Goal: Information Seeking & Learning: Learn about a topic

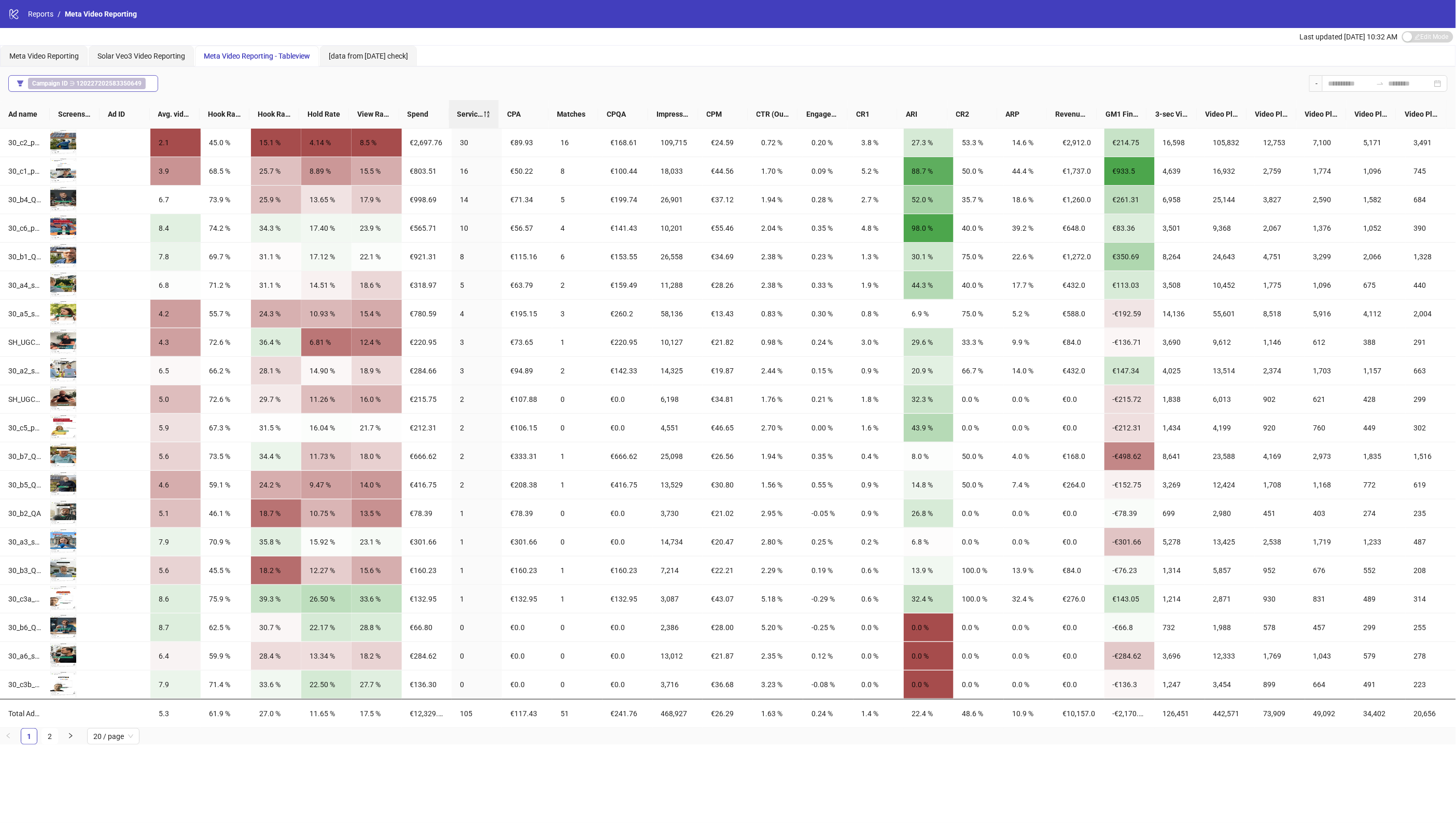
click at [109, 83] on b "120227202583350649" at bounding box center [108, 83] width 66 height 7
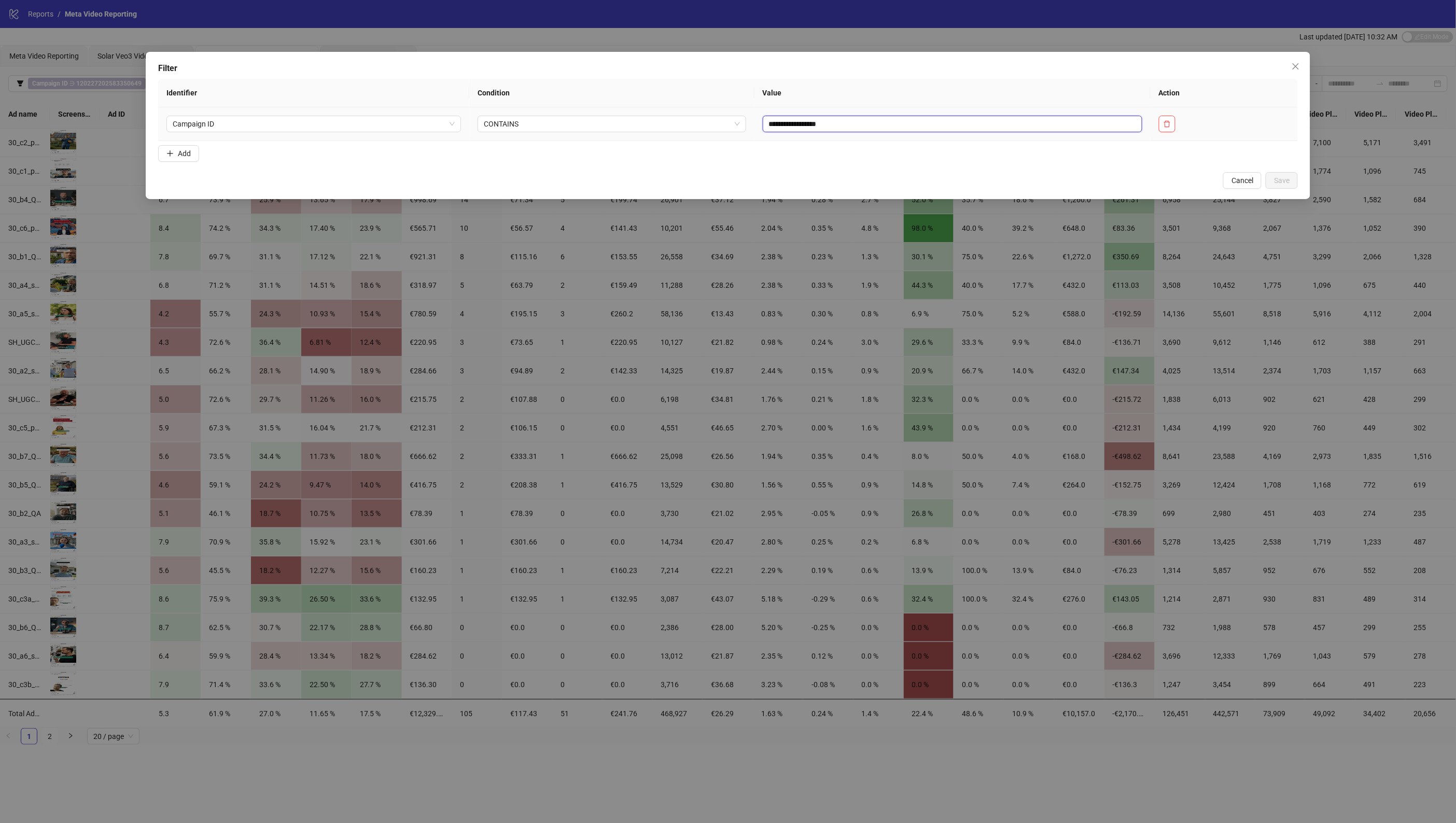
click at [806, 126] on input "**********" at bounding box center [952, 123] width 379 height 17
click at [1242, 40] on div "**********" at bounding box center [728, 411] width 1456 height 823
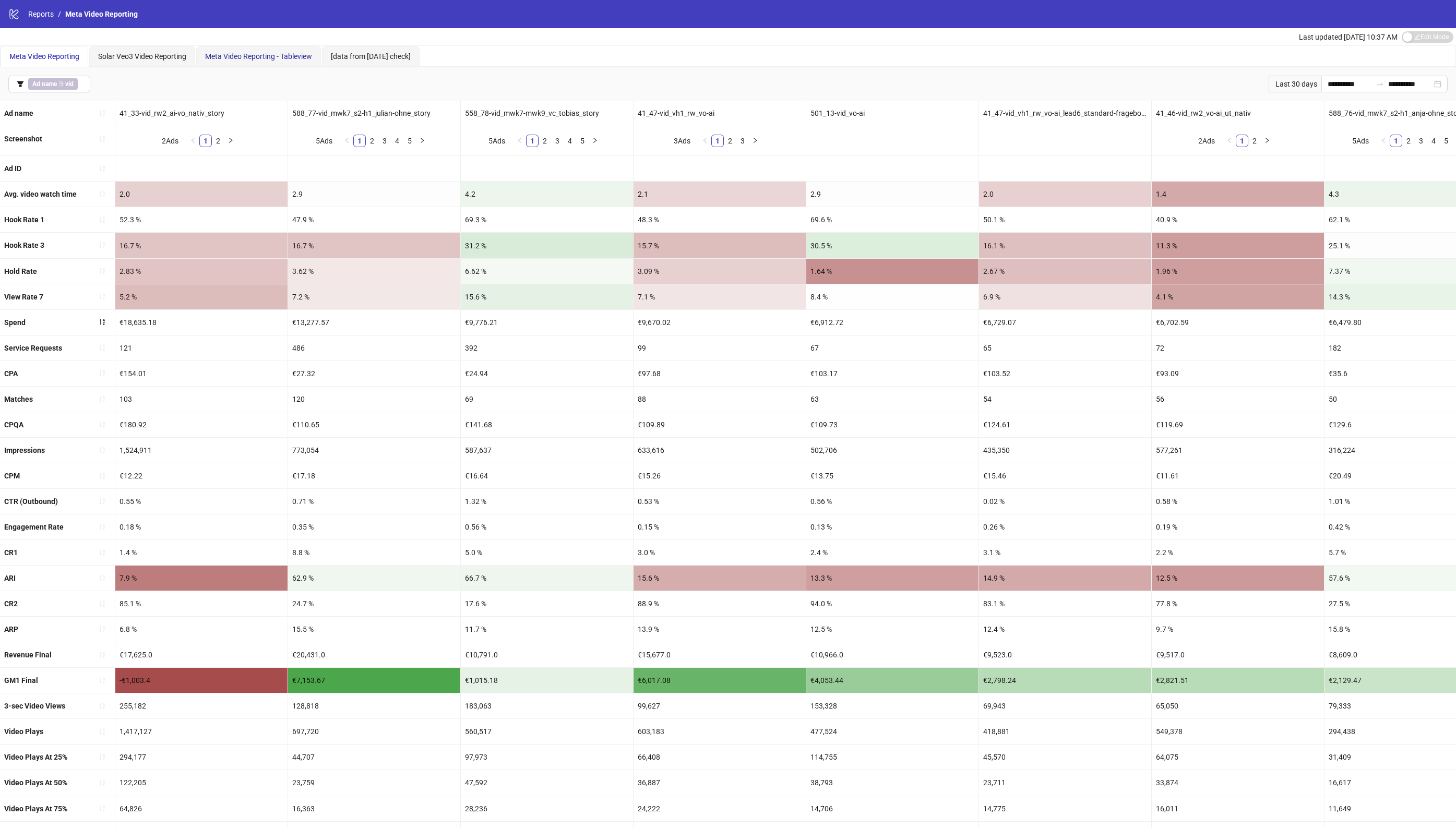
click at [273, 58] on span "Meta Video Reporting - Tableview" at bounding box center [259, 56] width 107 height 8
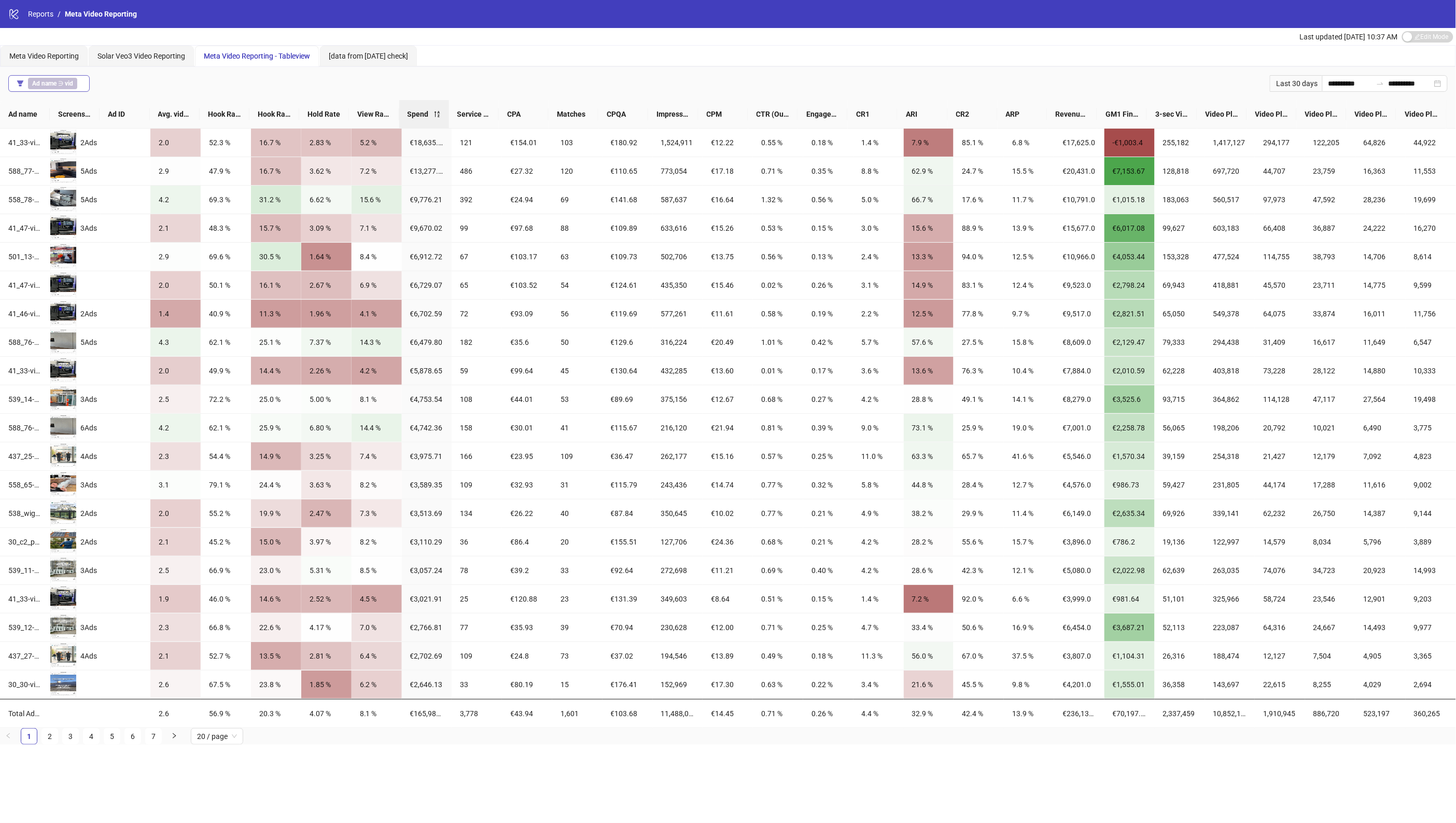
click at [59, 82] on span "Ad name ∋ vid" at bounding box center [52, 83] width 49 height 11
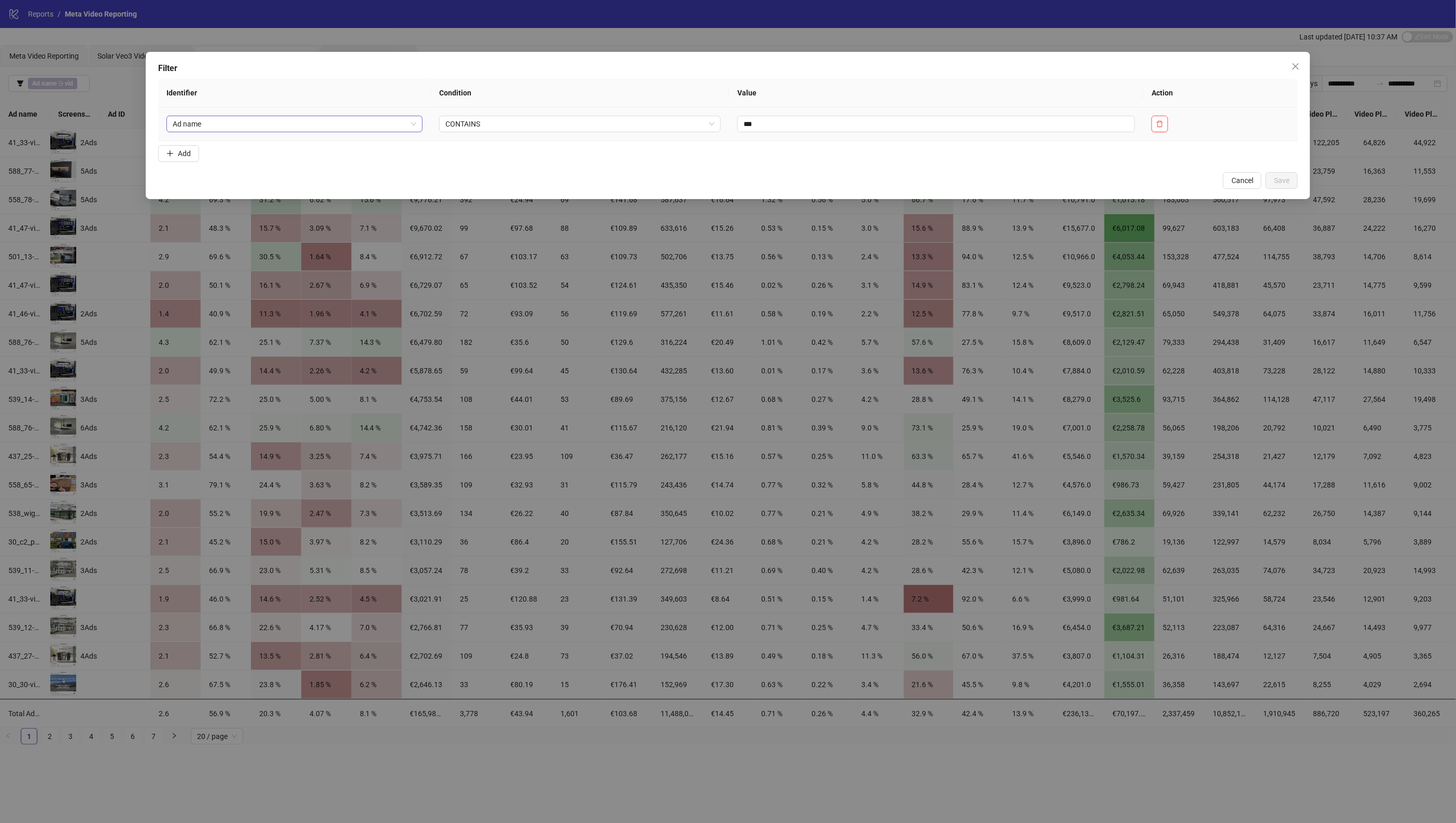
click at [290, 120] on span "Ad name" at bounding box center [294, 124] width 243 height 16
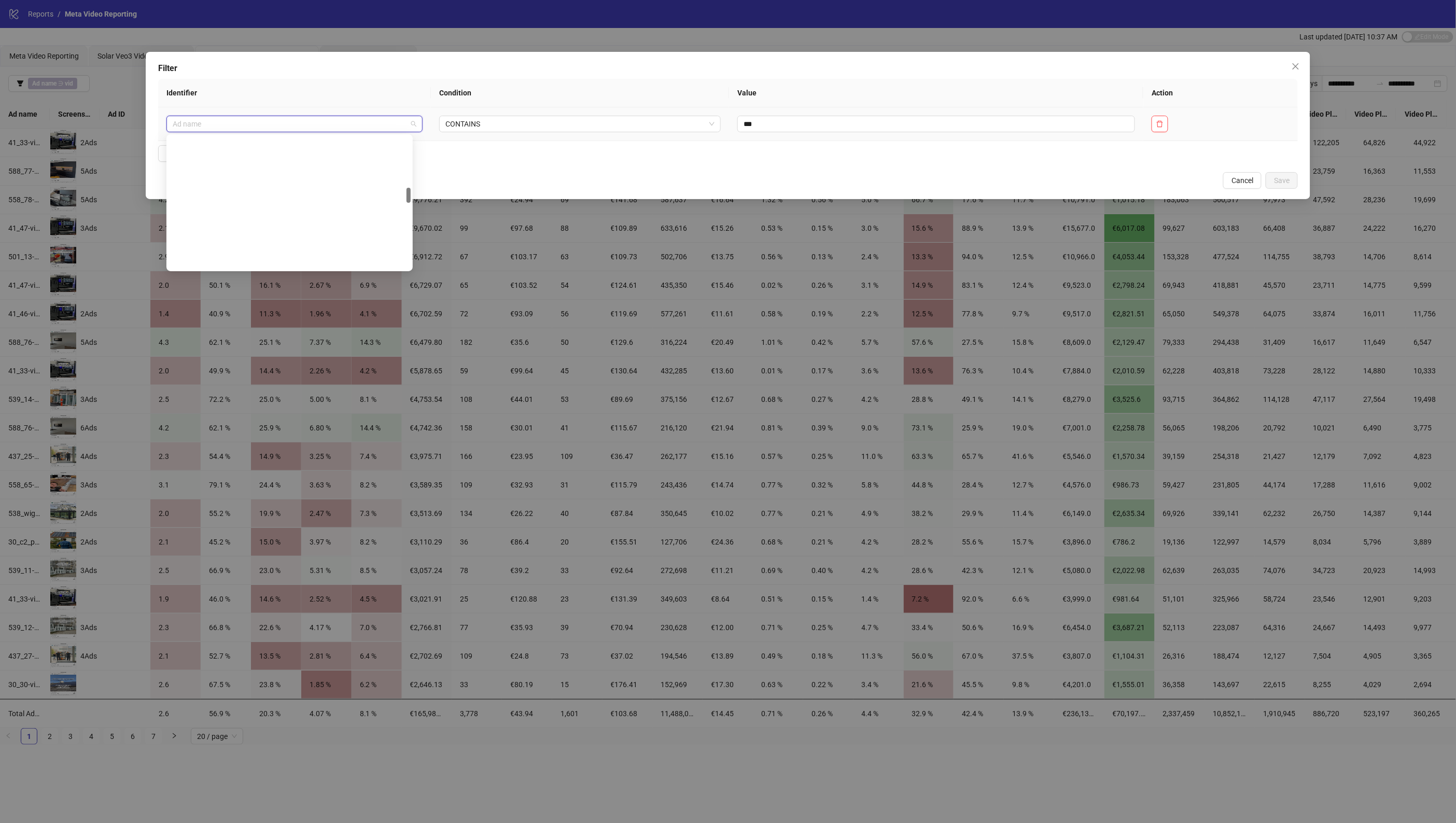
click at [290, 120] on span "Ad name" at bounding box center [294, 124] width 243 height 16
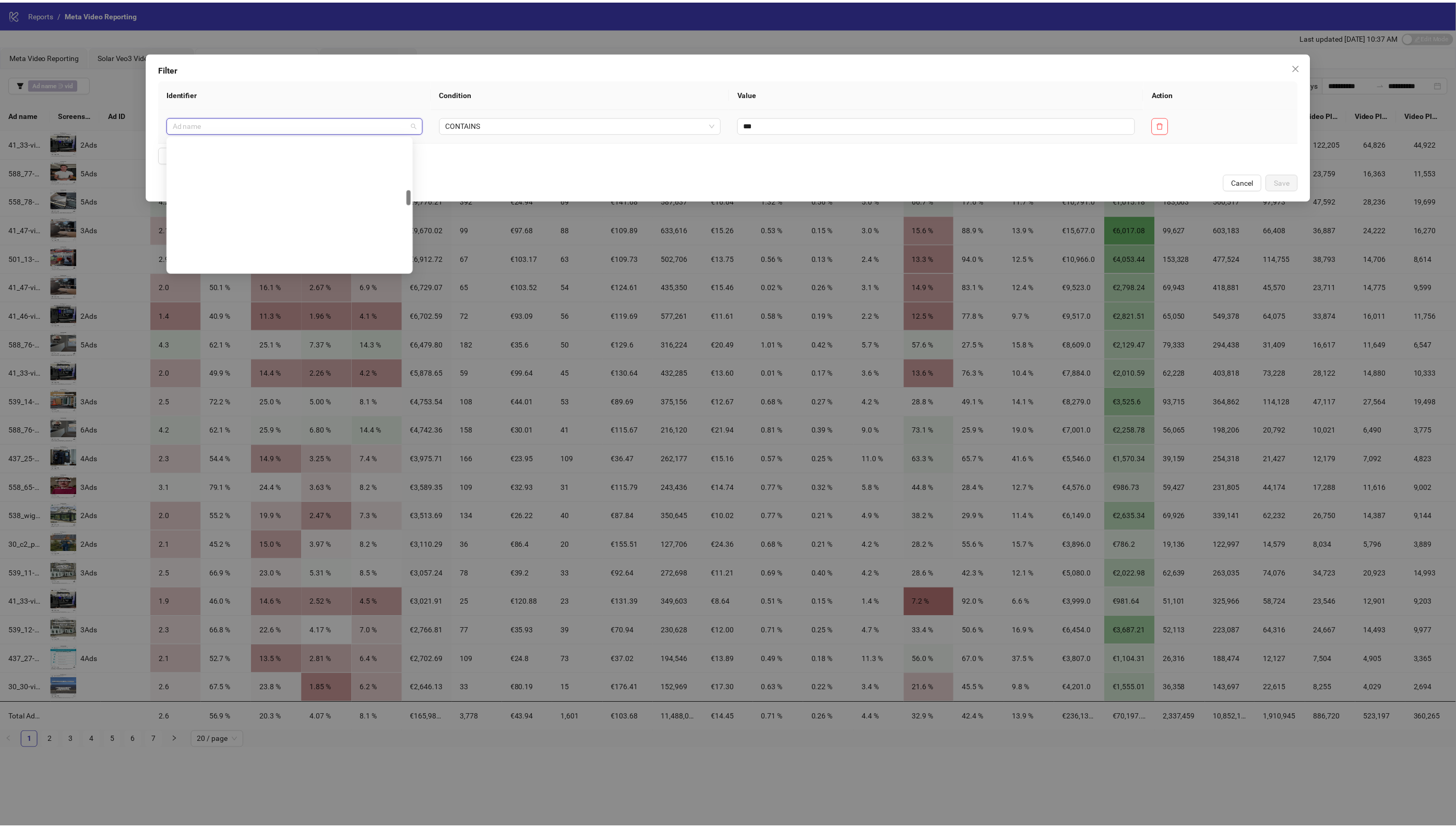
scroll to position [450, 0]
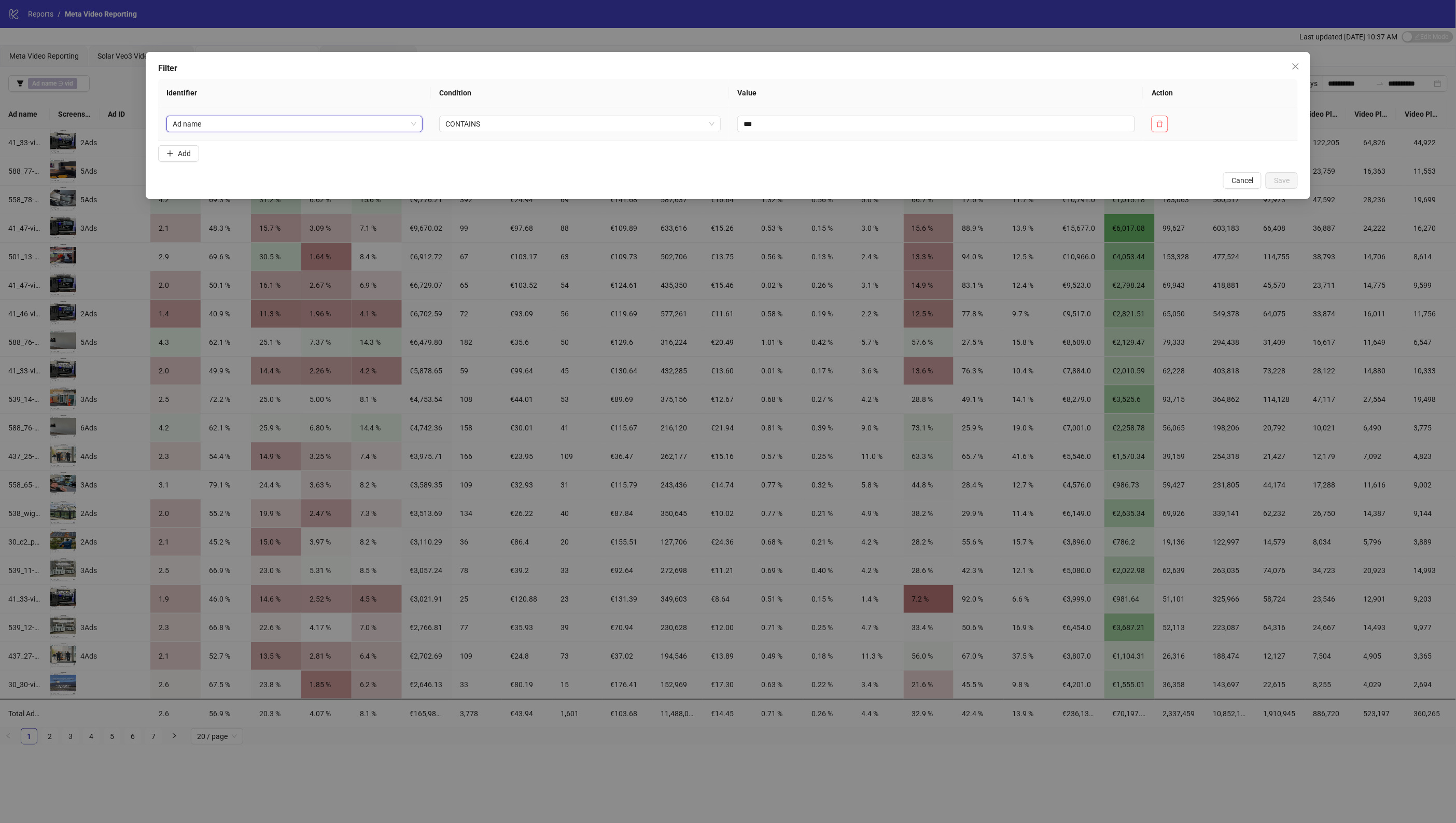
click at [290, 120] on span "Ad name" at bounding box center [294, 124] width 243 height 16
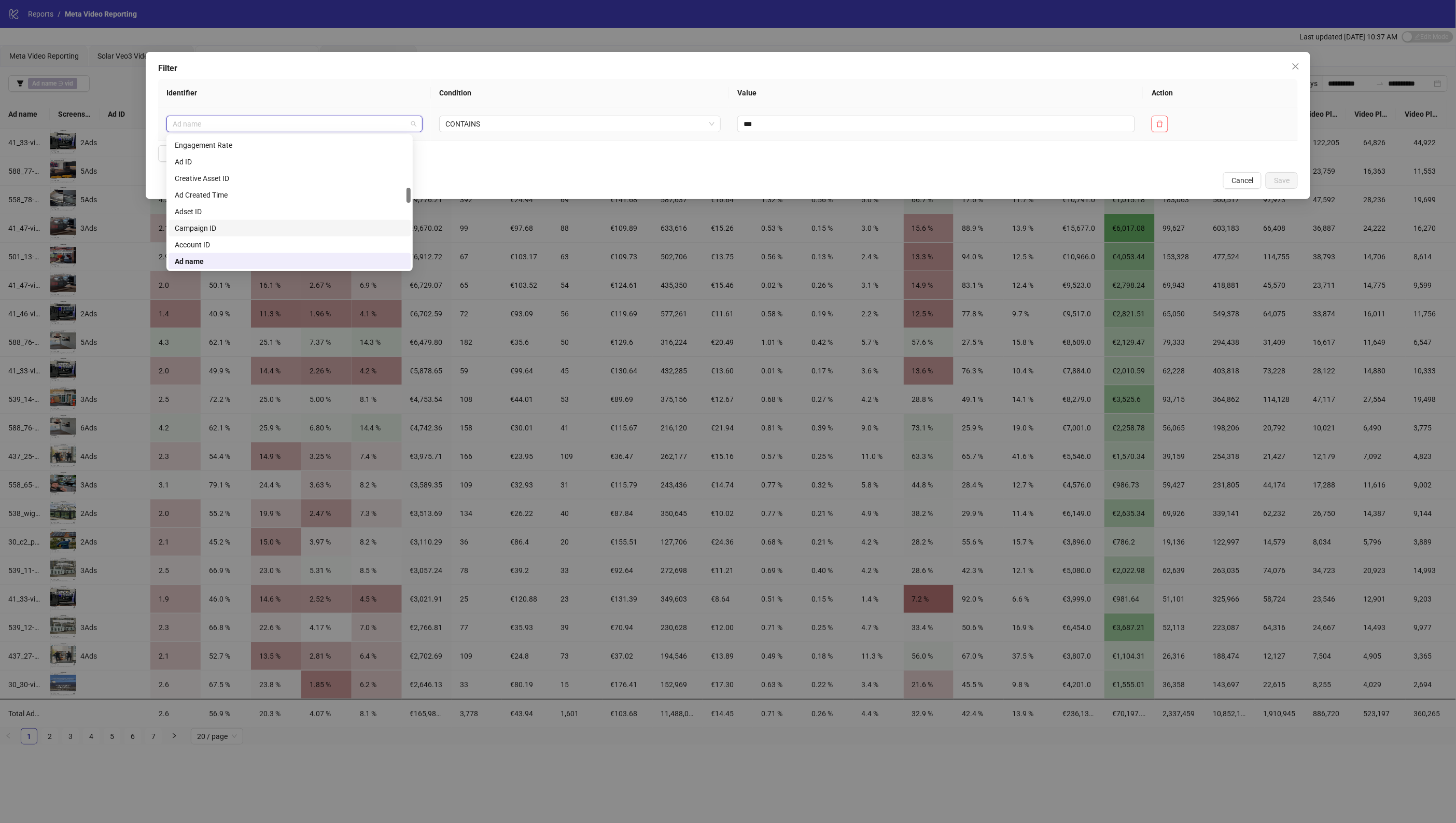
click at [258, 232] on div "Campaign ID" at bounding box center [289, 228] width 230 height 11
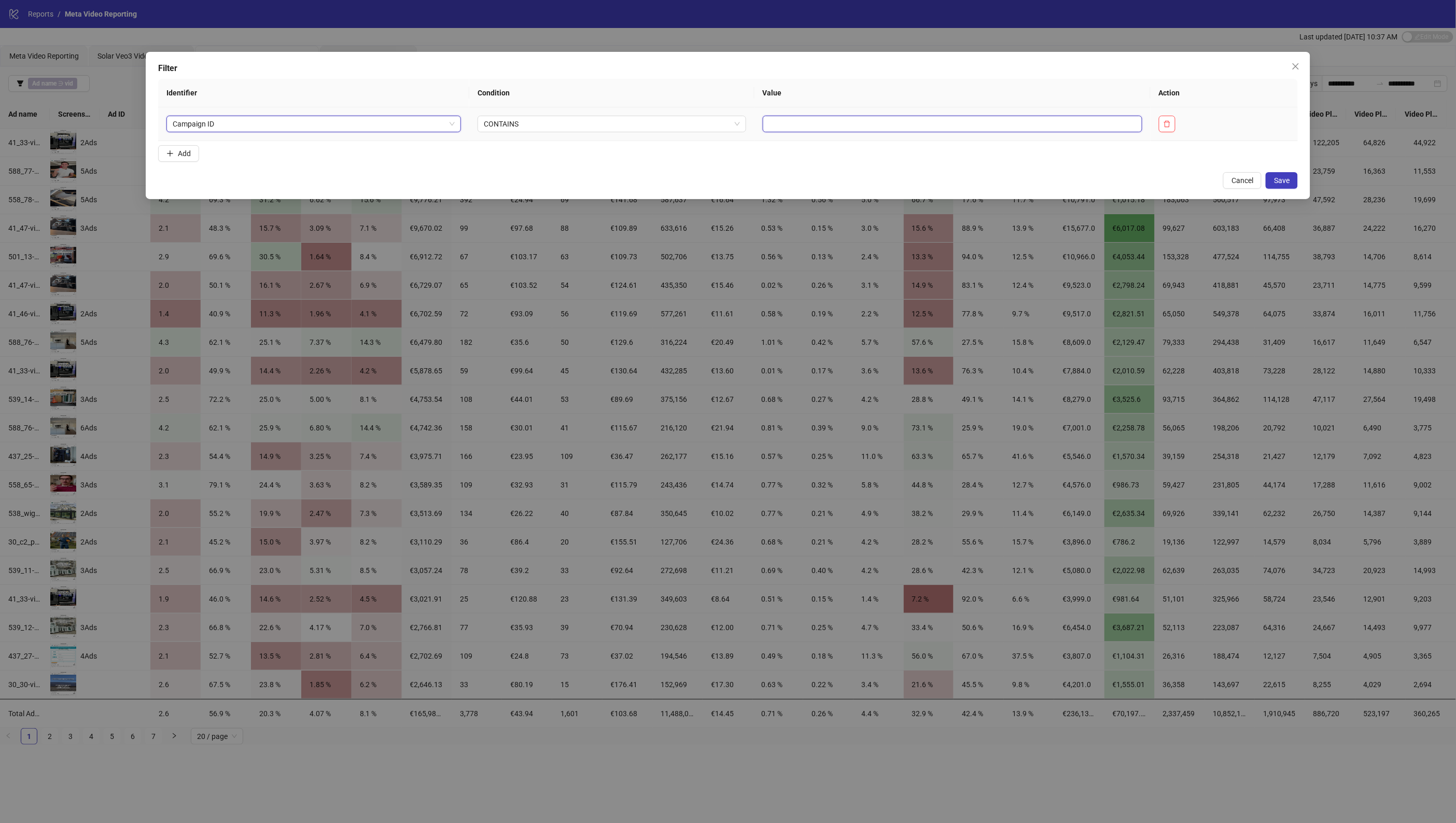
click at [885, 126] on input "text" at bounding box center [952, 123] width 379 height 17
paste input "**********"
type input "**********"
click at [1281, 176] on span "Save" at bounding box center [1282, 180] width 16 height 8
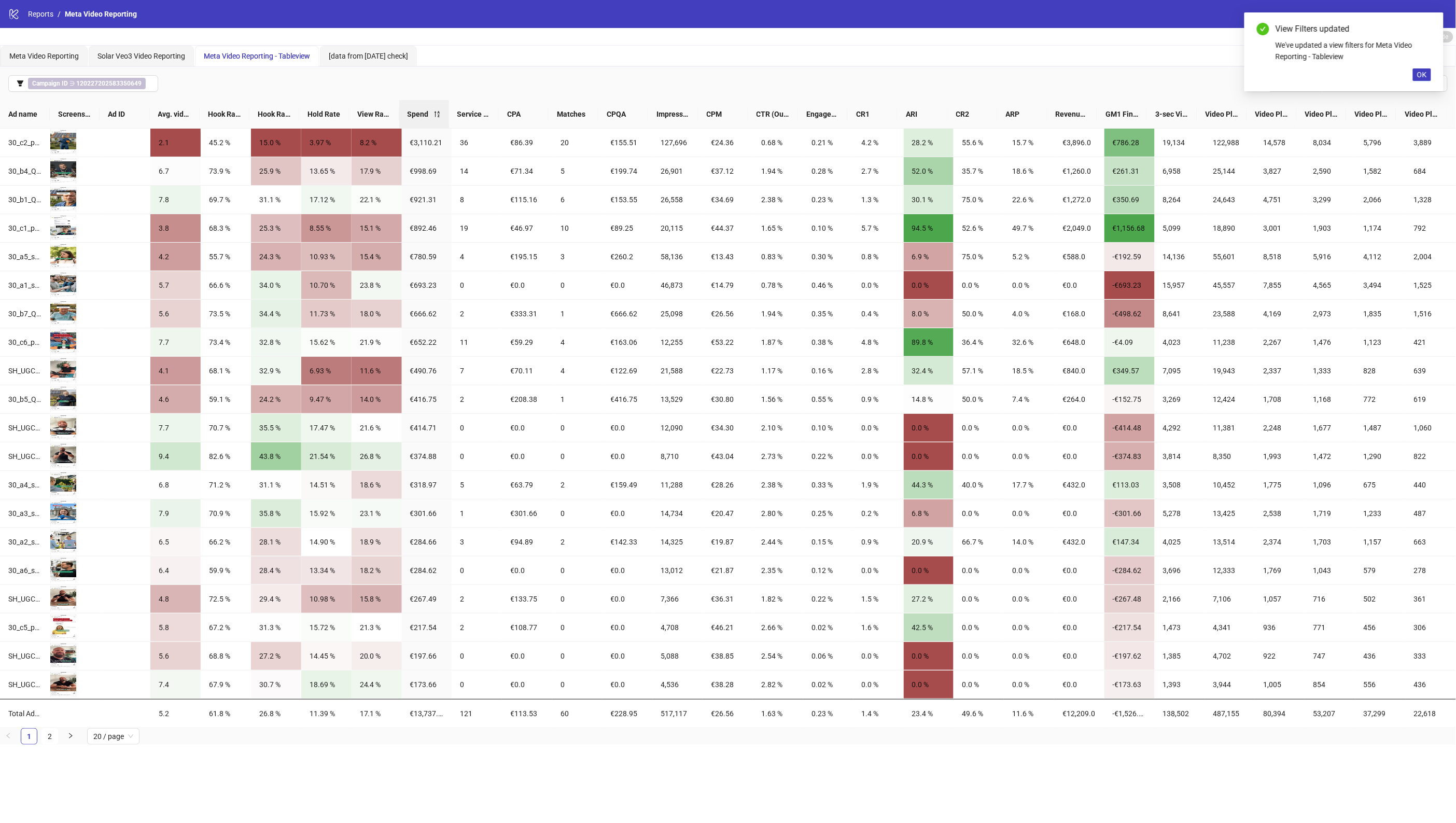
click at [960, 64] on div "Meta Video Reporting Solar Veo3 Video Reporting Meta Video Reporting - Tablevie…" at bounding box center [728, 56] width 1455 height 21
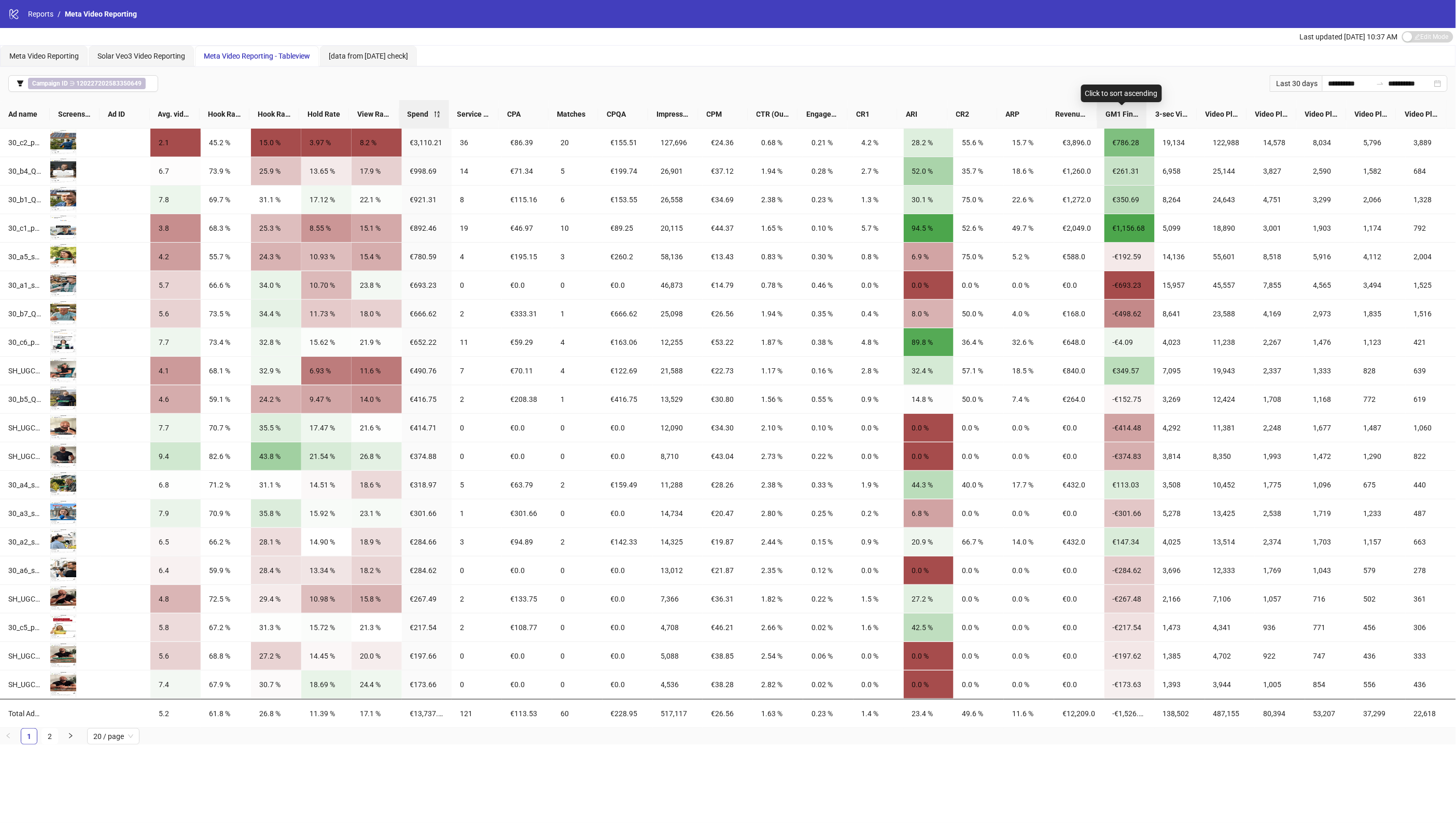
click at [1131, 112] on span "GM1 Final" at bounding box center [1122, 114] width 33 height 11
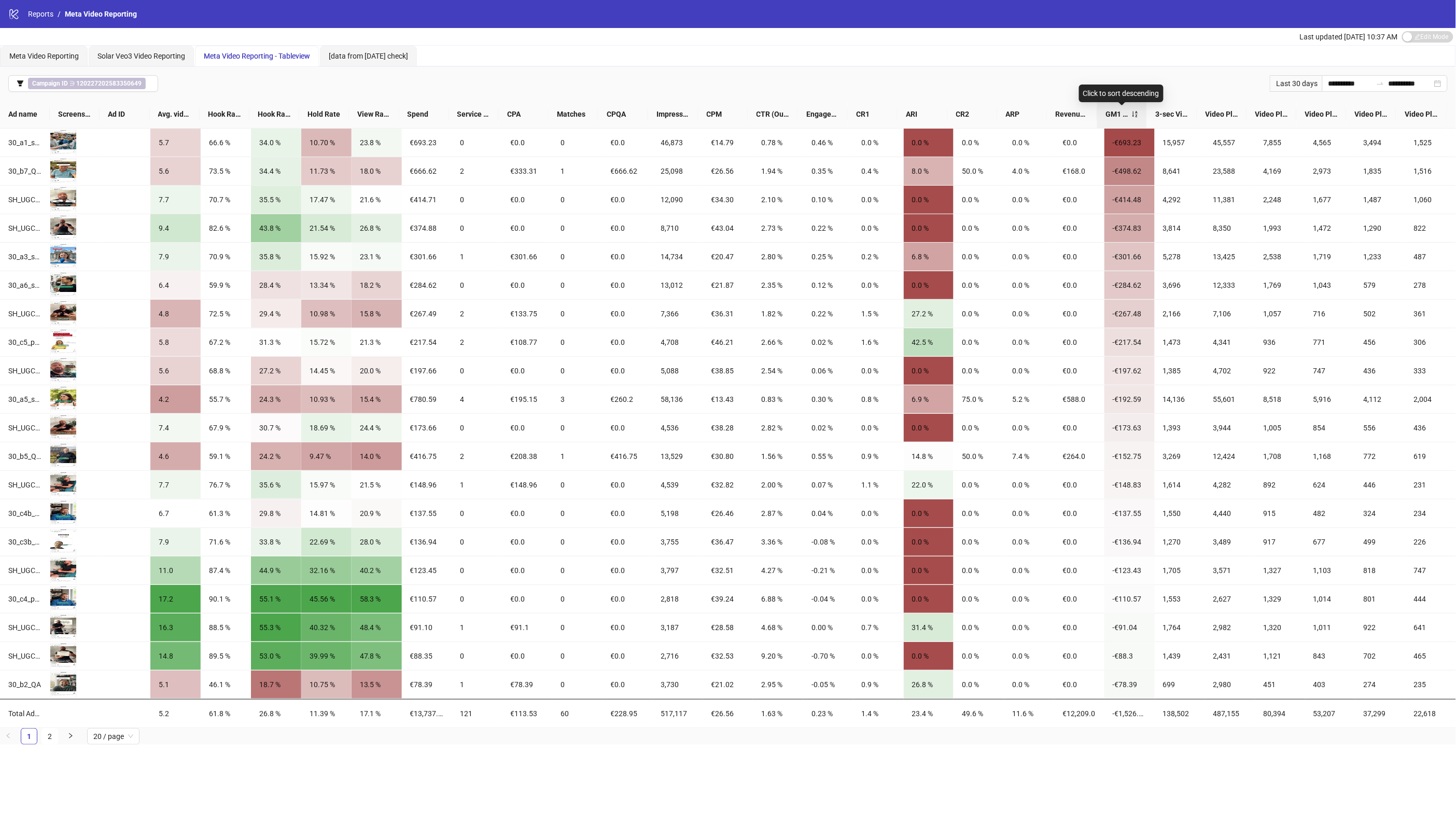
click at [1134, 115] on div "GM1 Final" at bounding box center [1122, 114] width 33 height 11
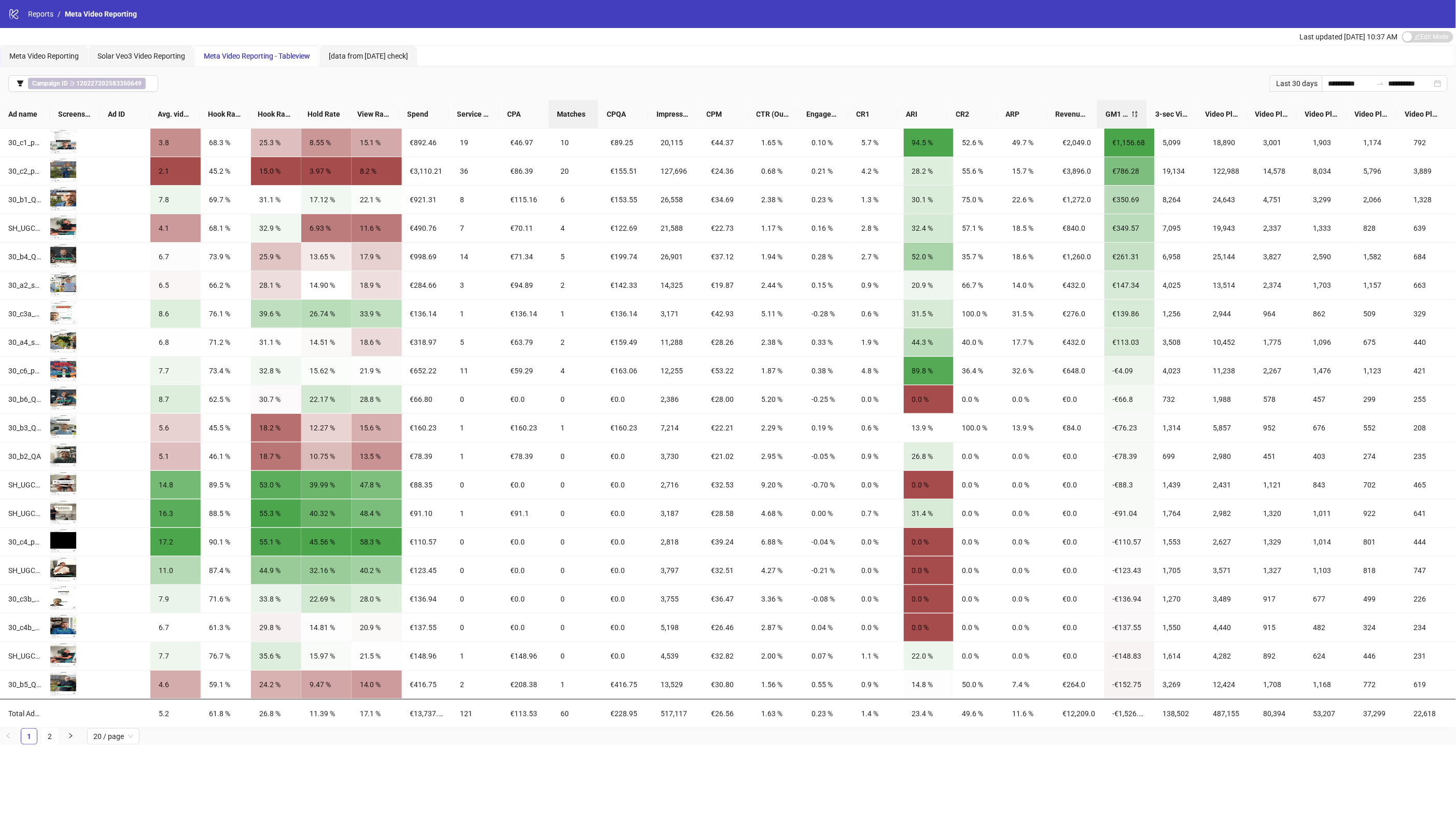
click at [564, 115] on span "Matches" at bounding box center [574, 114] width 33 height 11
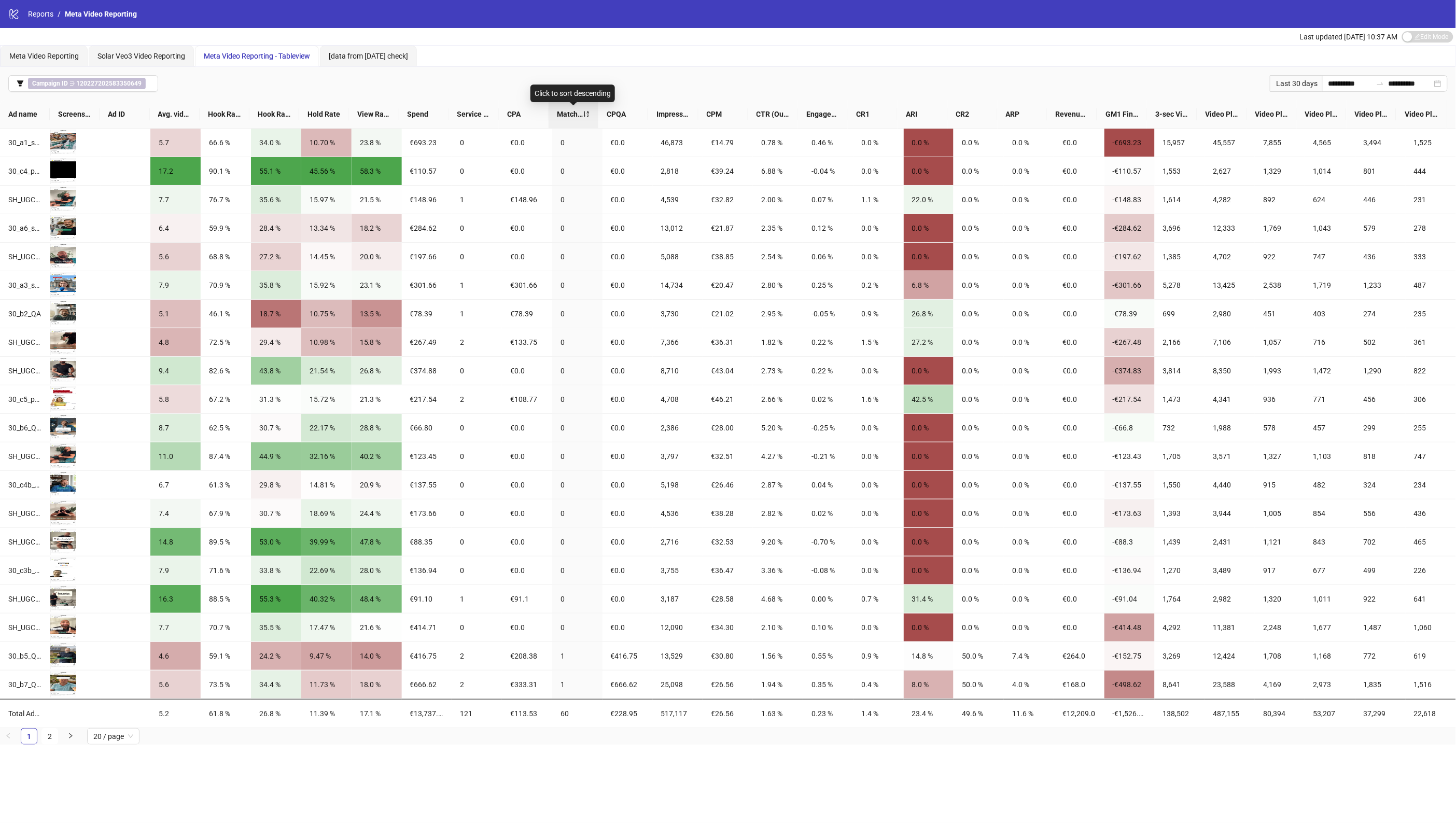
click at [569, 108] on div "Matches" at bounding box center [574, 114] width 33 height 11
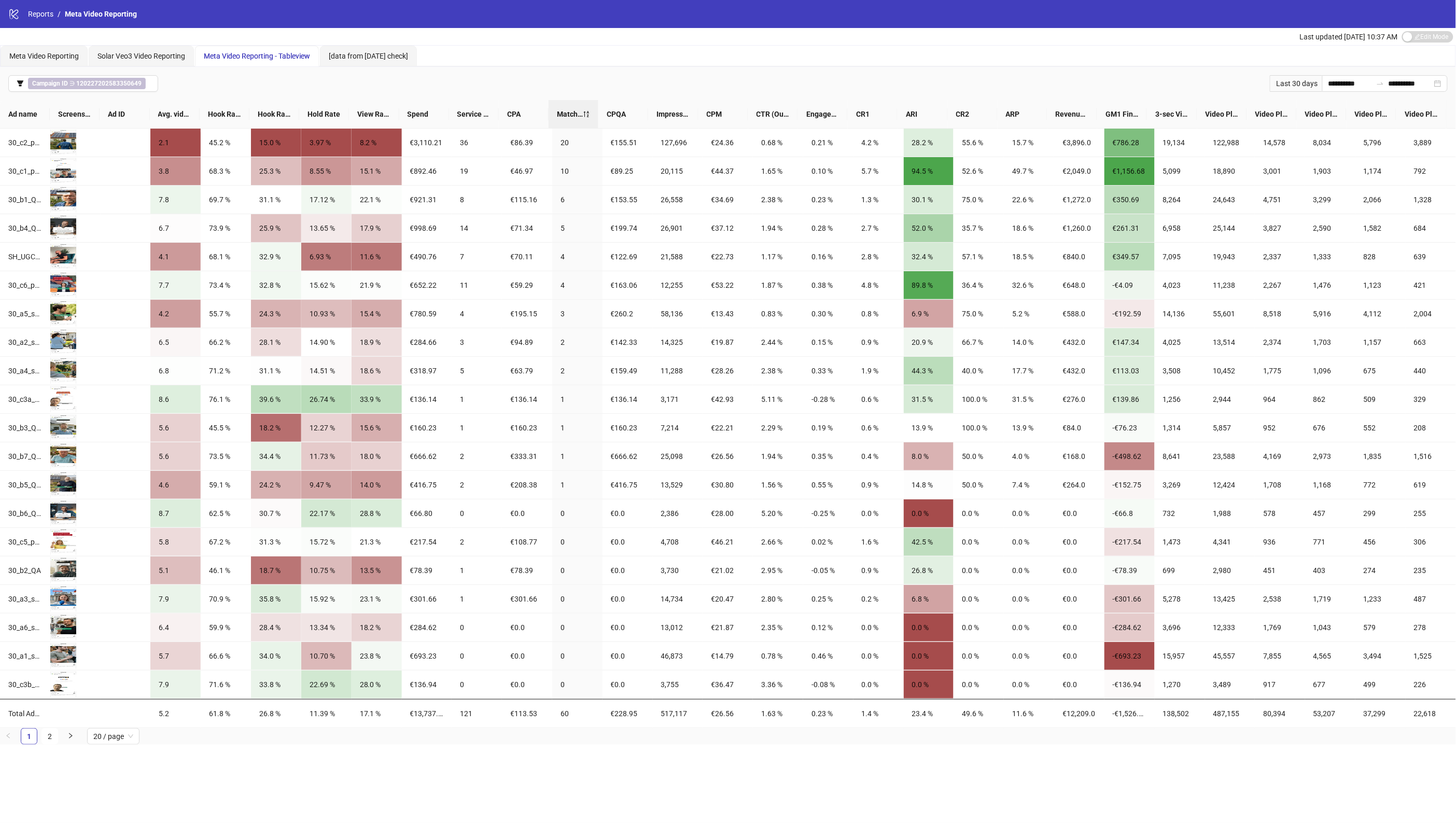
click at [123, 728] on td at bounding box center [126, 713] width 51 height 29
click at [126, 739] on span "20 / page" at bounding box center [113, 737] width 40 height 16
click at [128, 726] on div "10 / page 20 / page 50 / page 100 / page" at bounding box center [113, 690] width 53 height 70
click at [129, 719] on div "100 / page" at bounding box center [114, 715] width 36 height 11
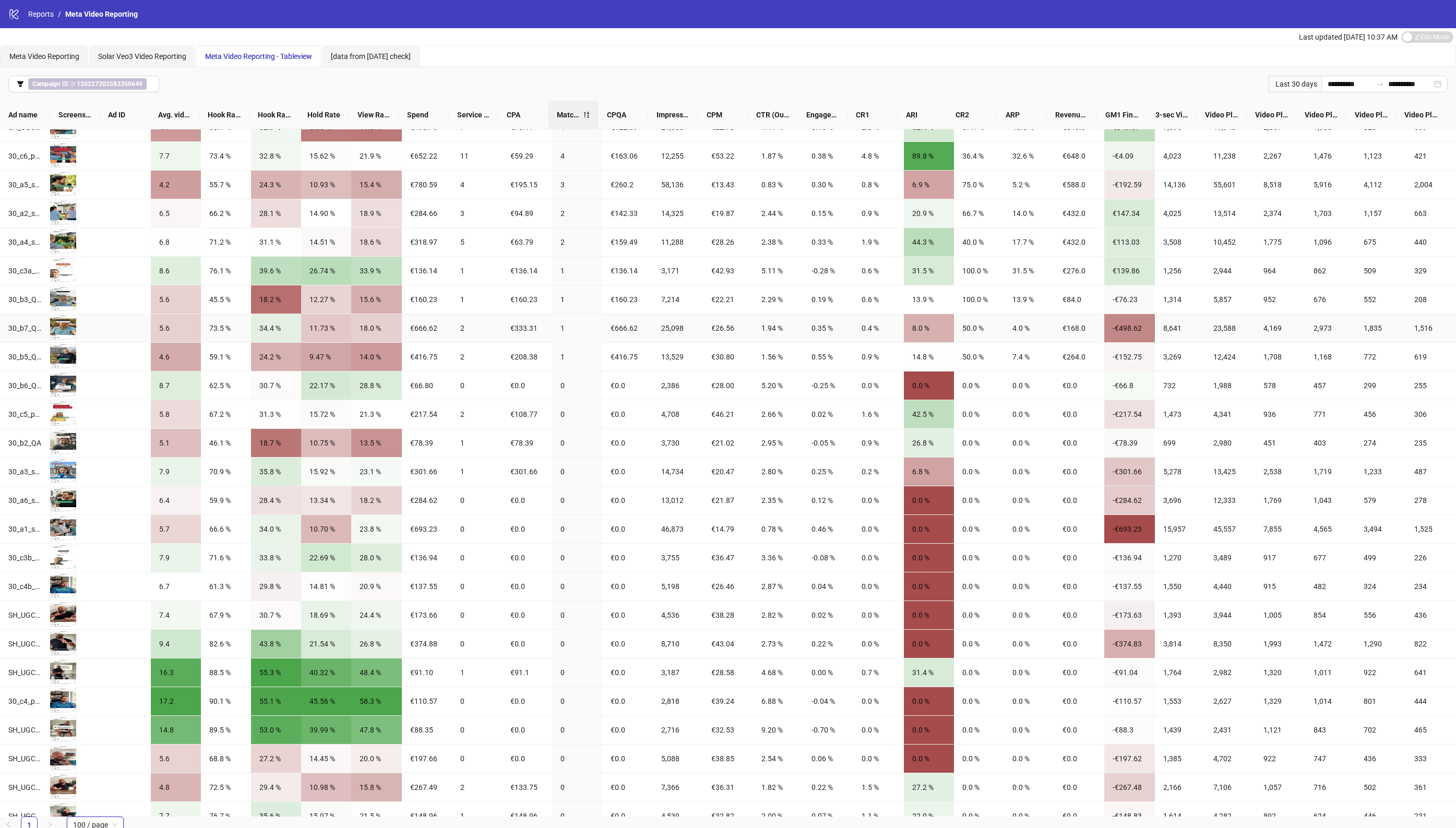
scroll to position [235, 0]
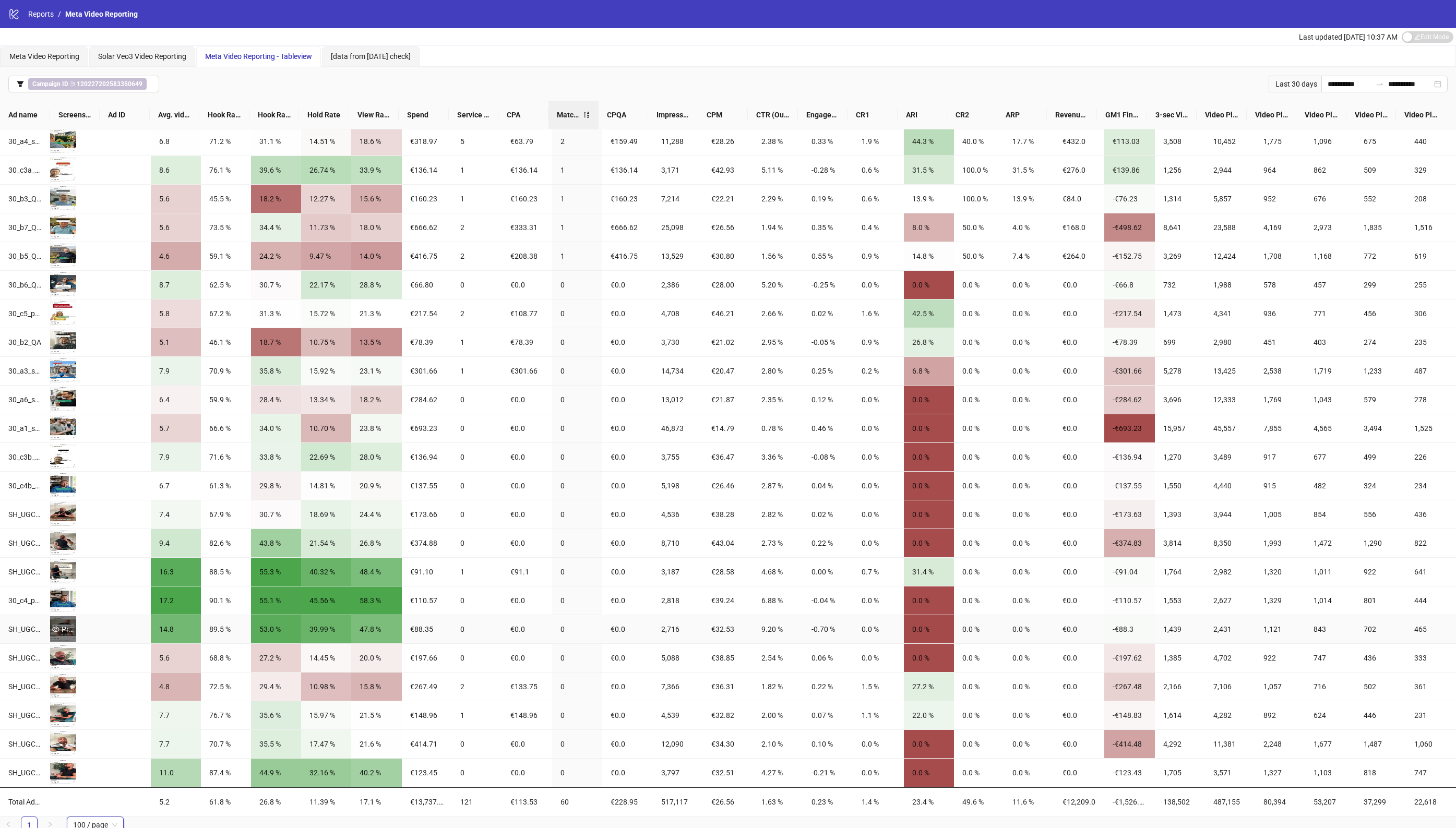
click at [60, 624] on div "Preview" at bounding box center [63, 629] width 26 height 11
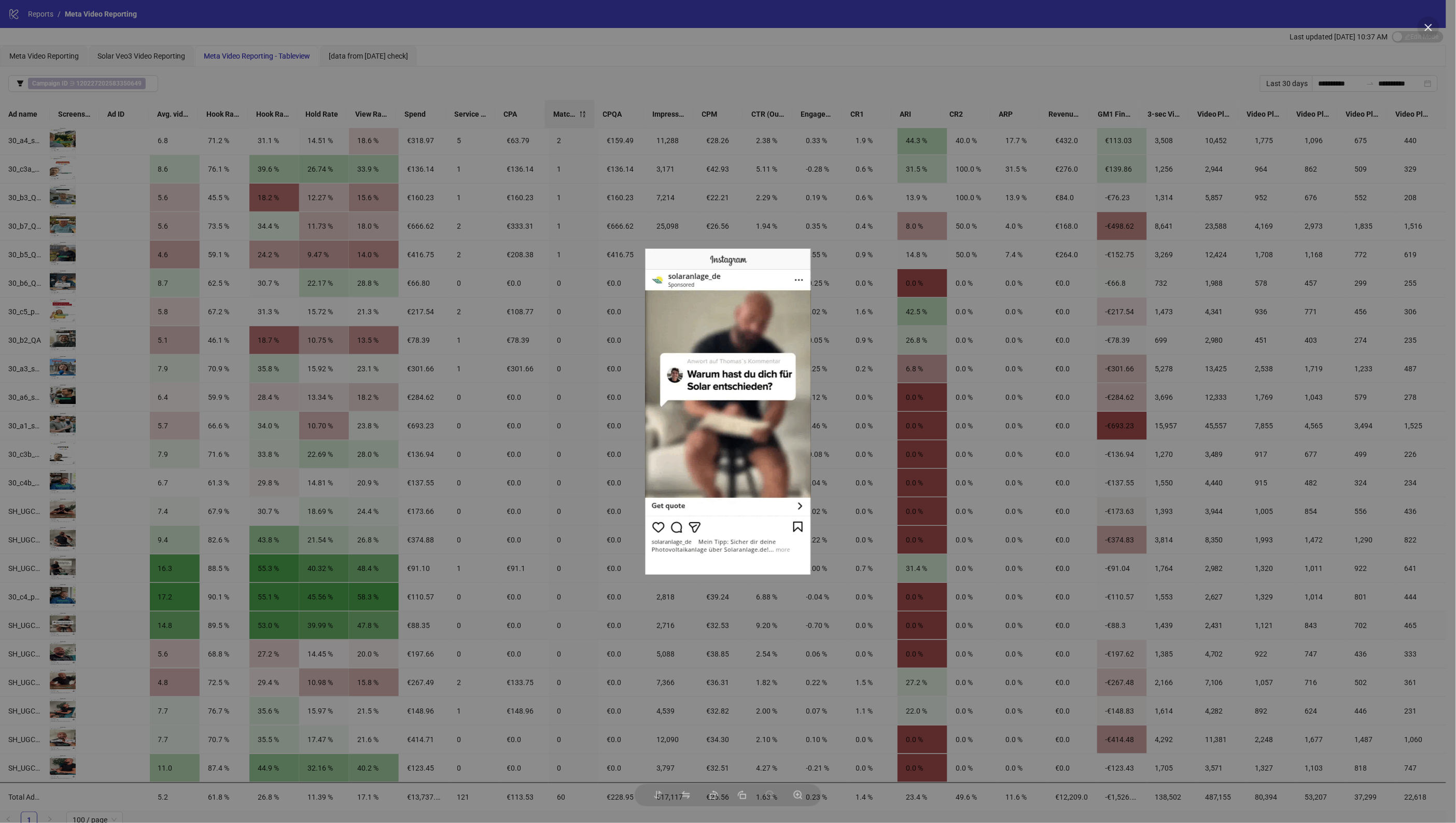
click at [62, 565] on div at bounding box center [728, 411] width 1456 height 823
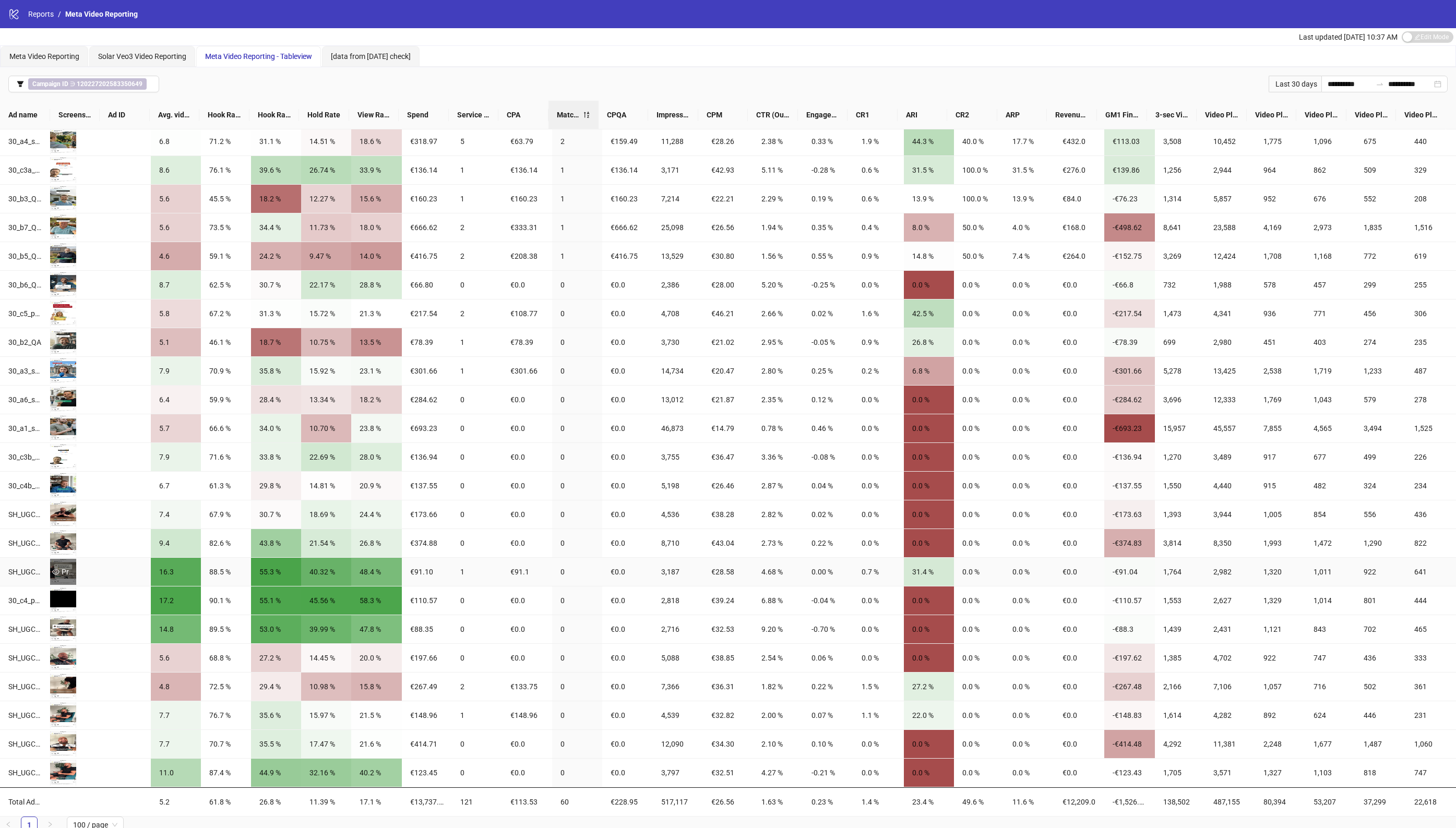
click at [65, 575] on div "Preview" at bounding box center [63, 572] width 26 height 11
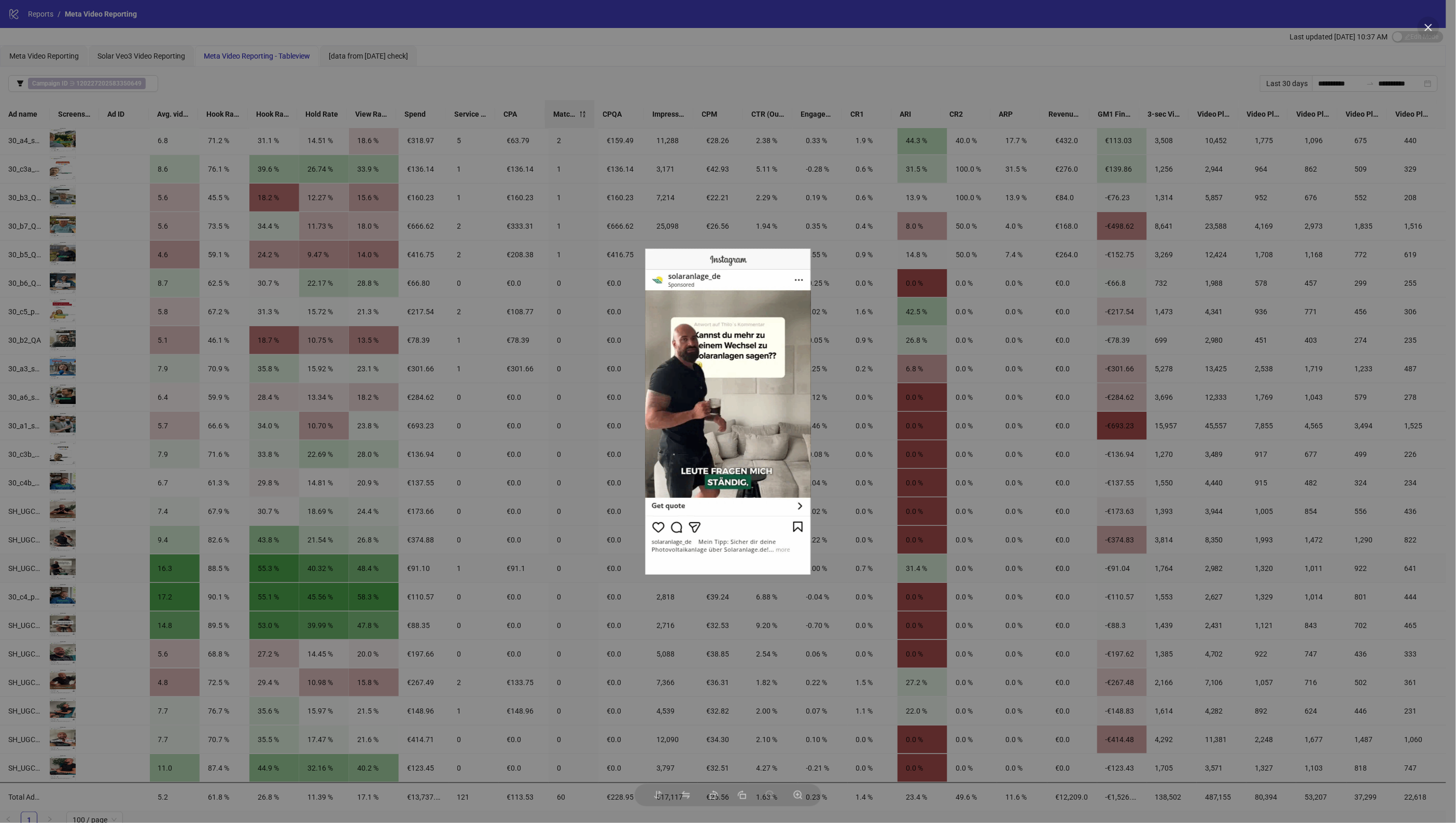
click at [89, 567] on div at bounding box center [728, 411] width 1456 height 823
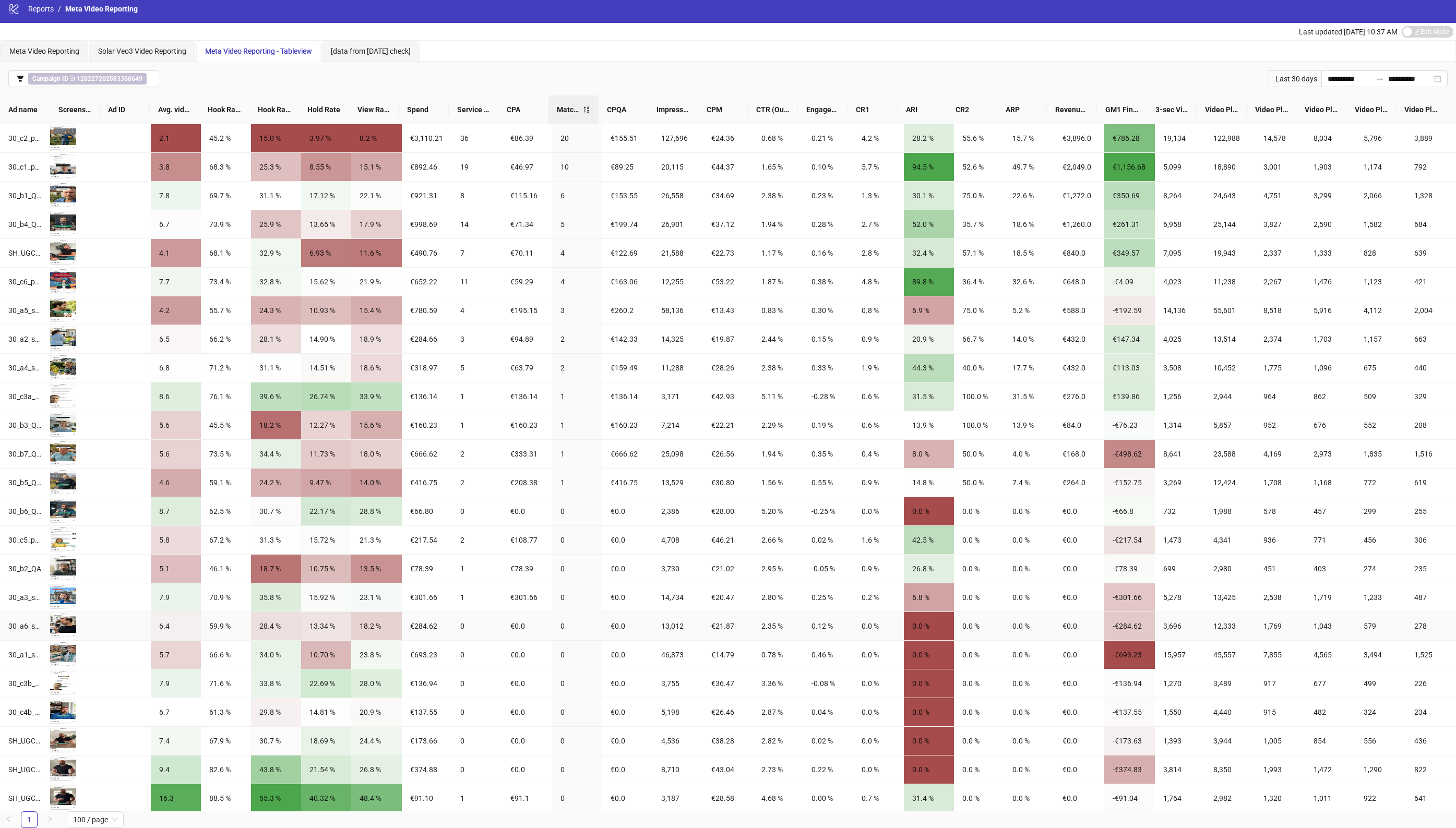
scroll to position [0, 0]
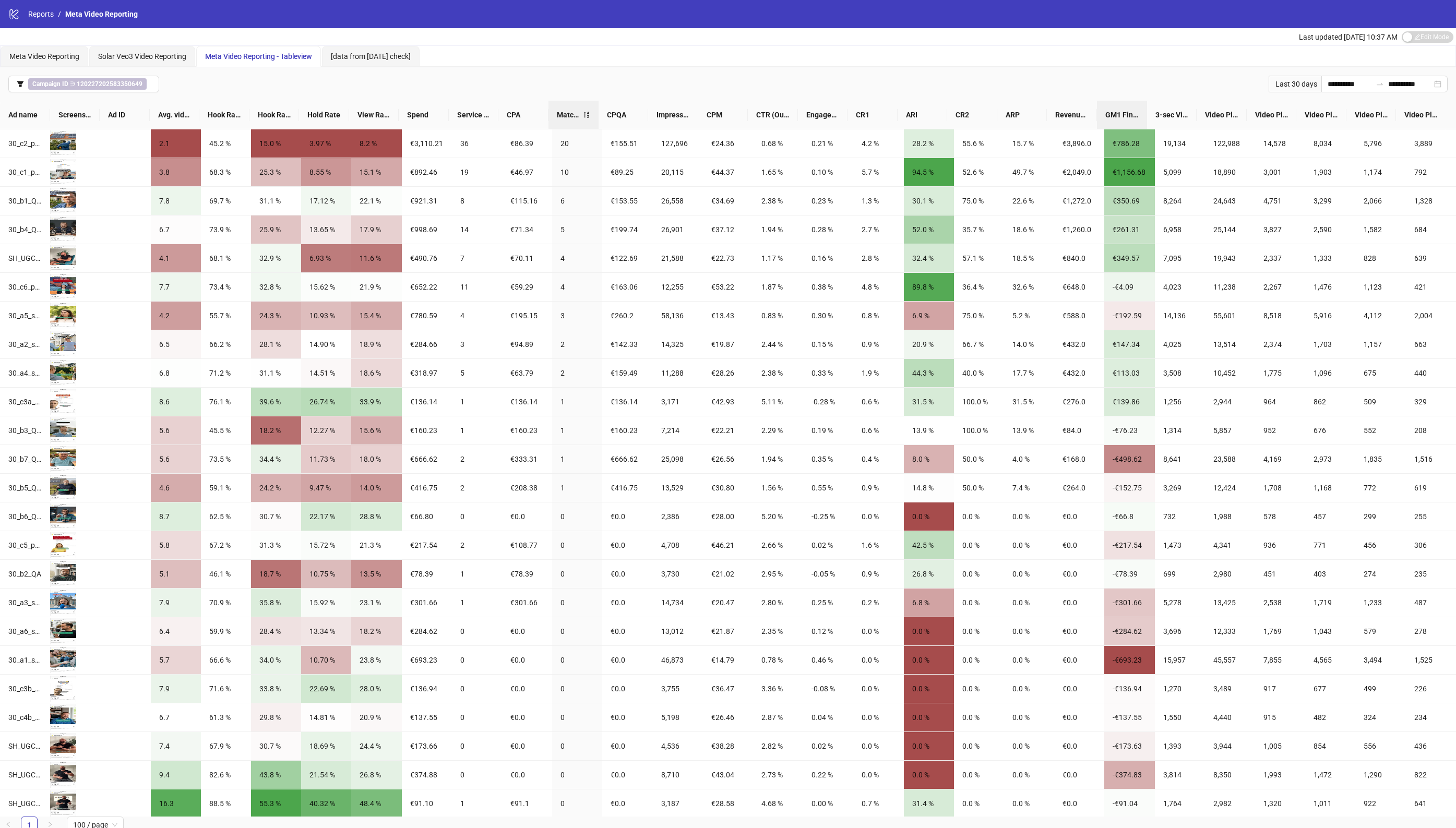
click at [1130, 111] on span "GM1 Final" at bounding box center [1122, 115] width 33 height 11
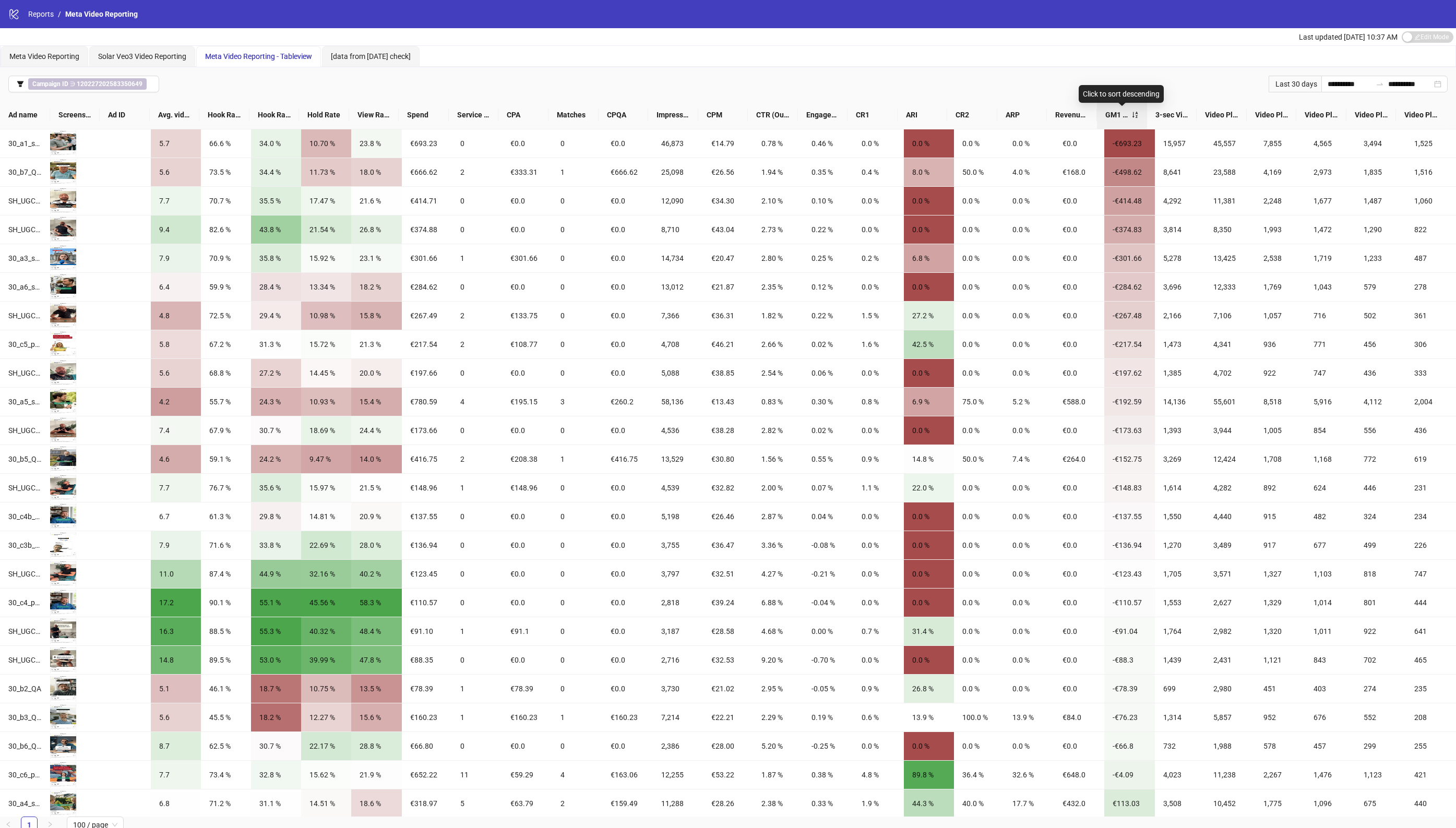
click at [1105, 115] on div "GM1 Final" at bounding box center [1122, 115] width 33 height 11
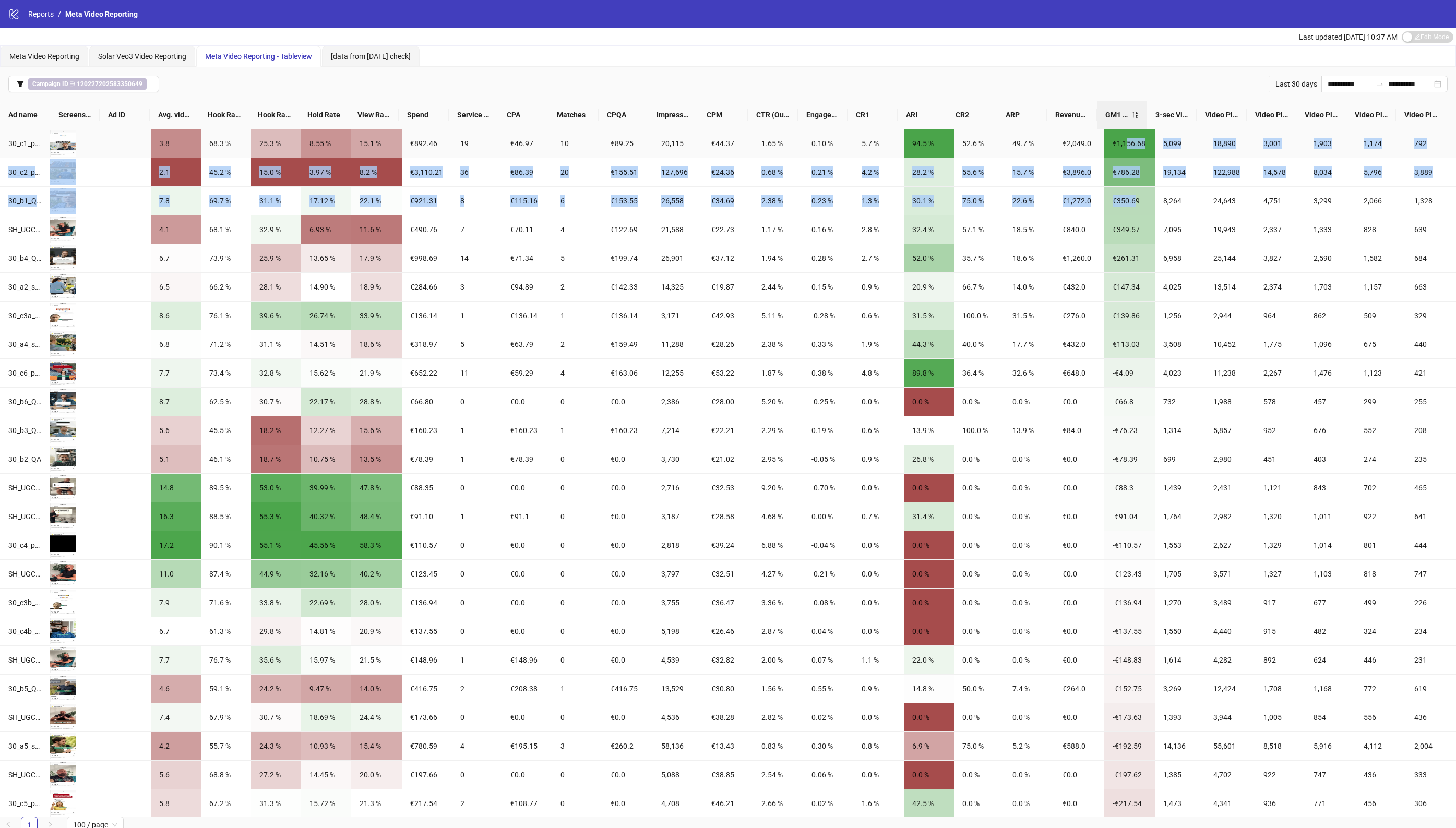
drag, startPoint x: 1128, startPoint y: 204, endPoint x: 1120, endPoint y: 141, distance: 63.5
click at [1120, 141] on tbody "30_c1_product-demo_trust2_vid-veo Preview 3.8 68.3 % 25.3 % 8.55 % 15.1 % €892.…" at bounding box center [728, 574] width 1456 height 890
click at [1110, 188] on div "€350.69" at bounding box center [1129, 200] width 50 height 28
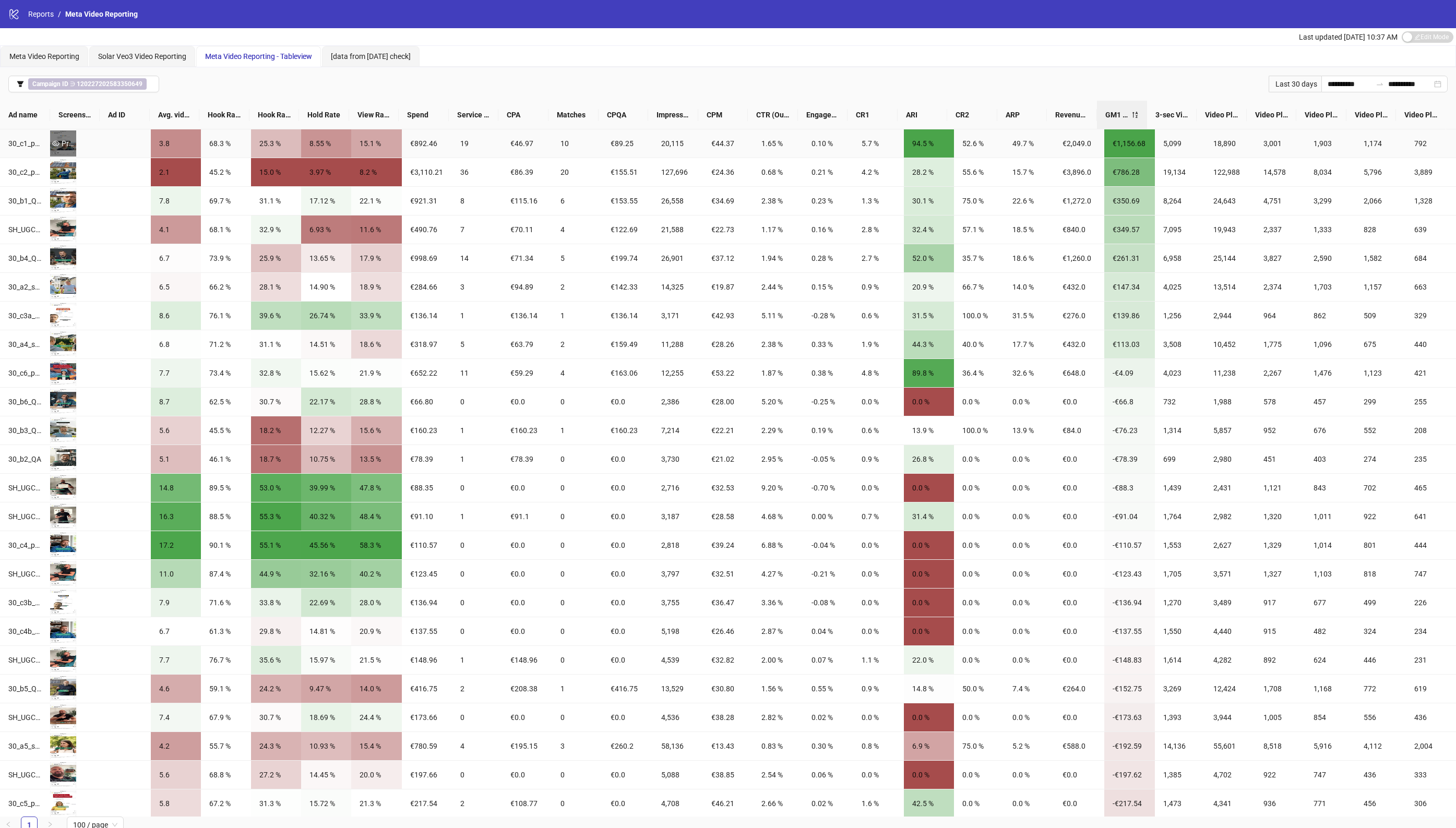
click at [67, 146] on div "Preview" at bounding box center [63, 143] width 26 height 11
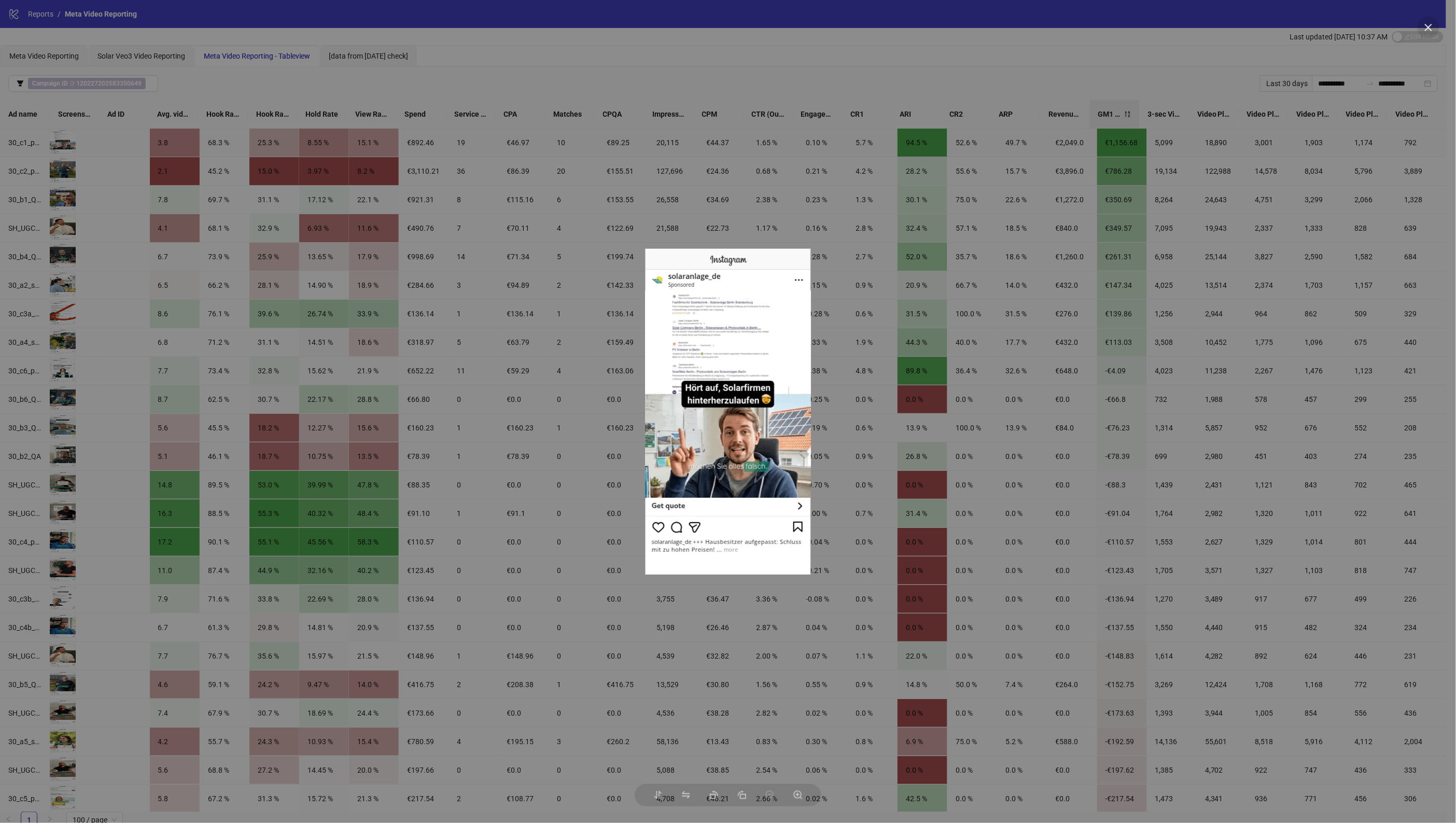
click at [61, 172] on div at bounding box center [728, 411] width 1456 height 823
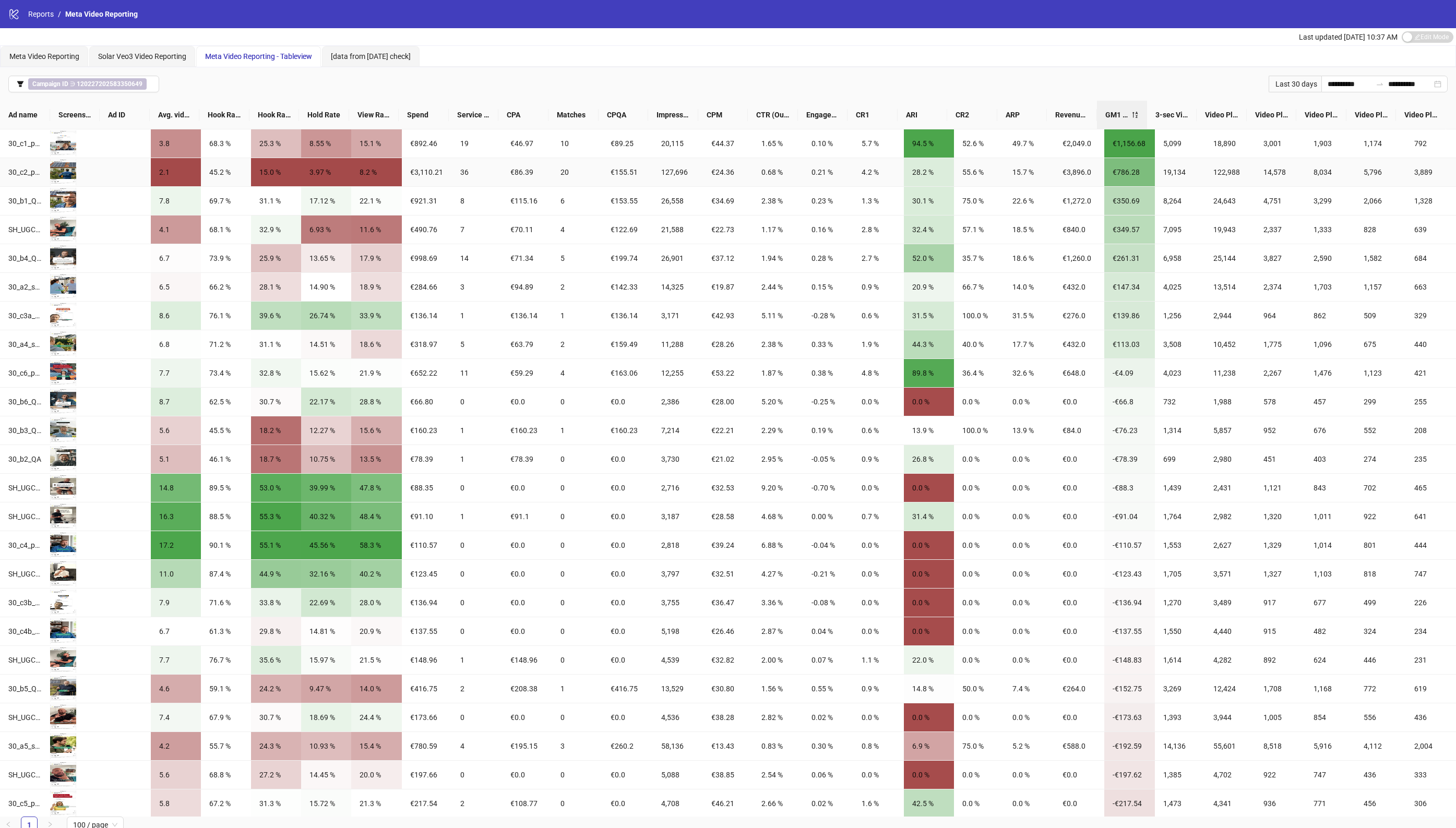
click at [61, 173] on div "Preview" at bounding box center [63, 172] width 26 height 11
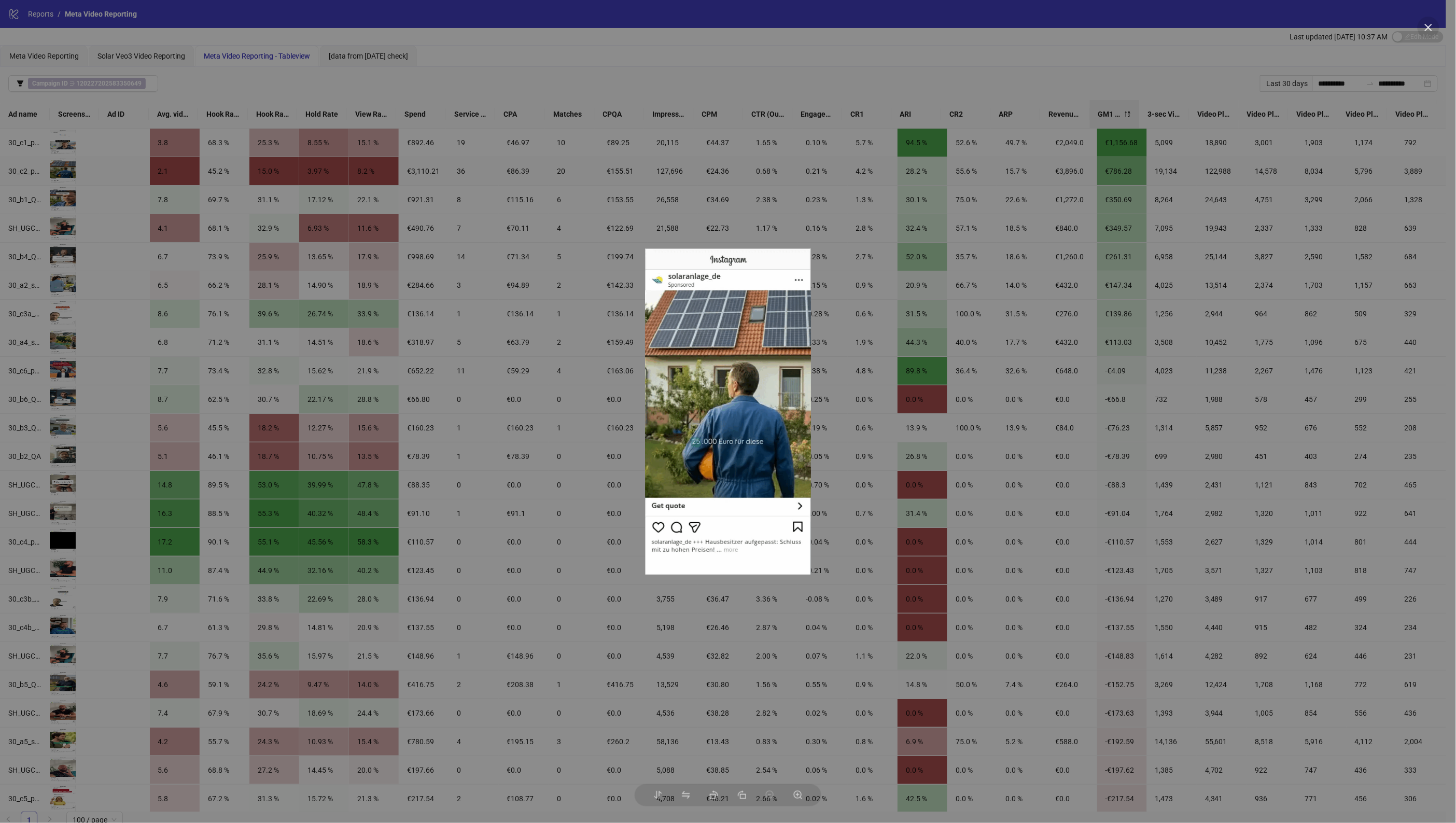
click at [61, 192] on div at bounding box center [728, 411] width 1456 height 823
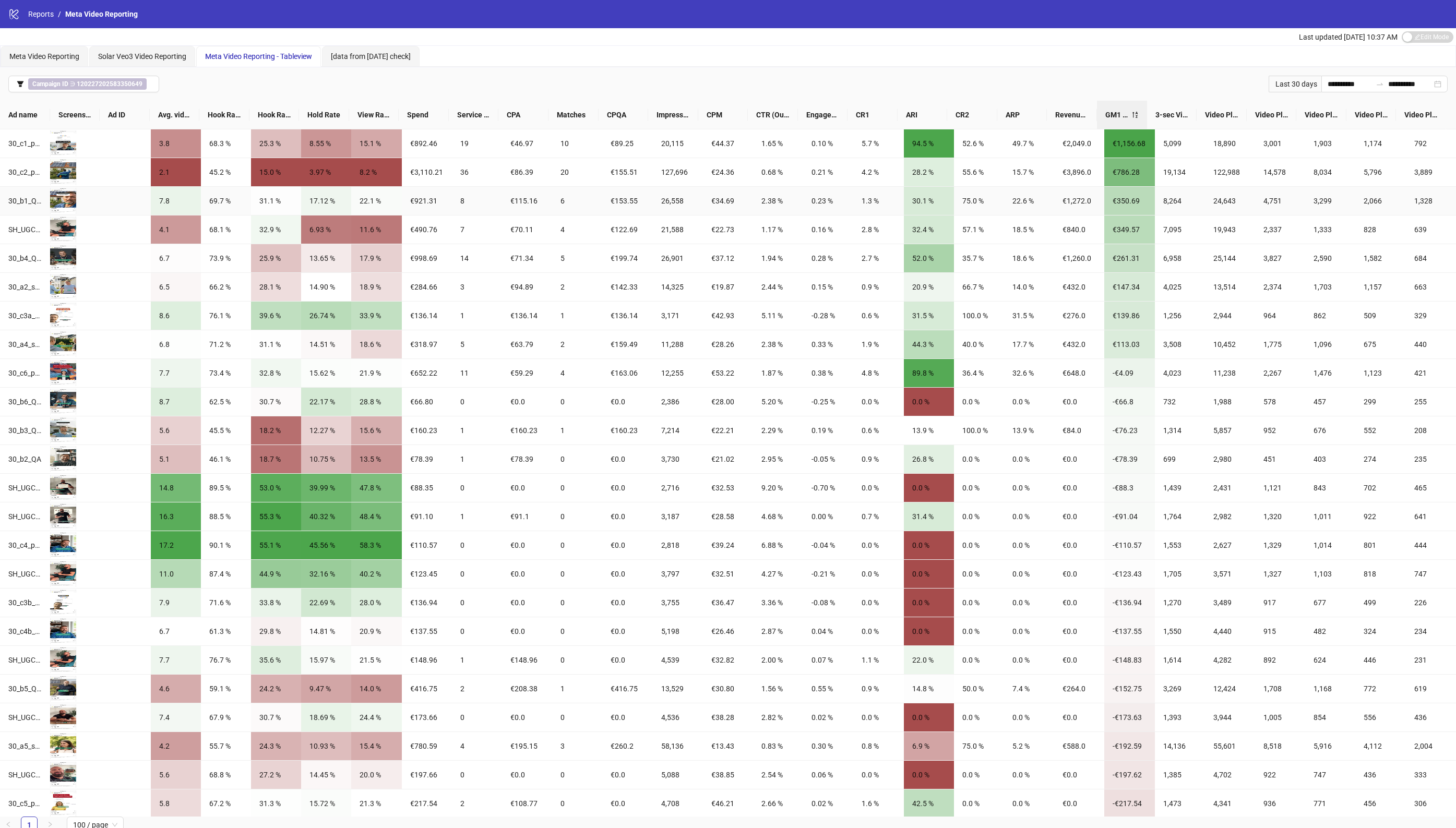
click at [63, 196] on div "Preview" at bounding box center [63, 200] width 26 height 11
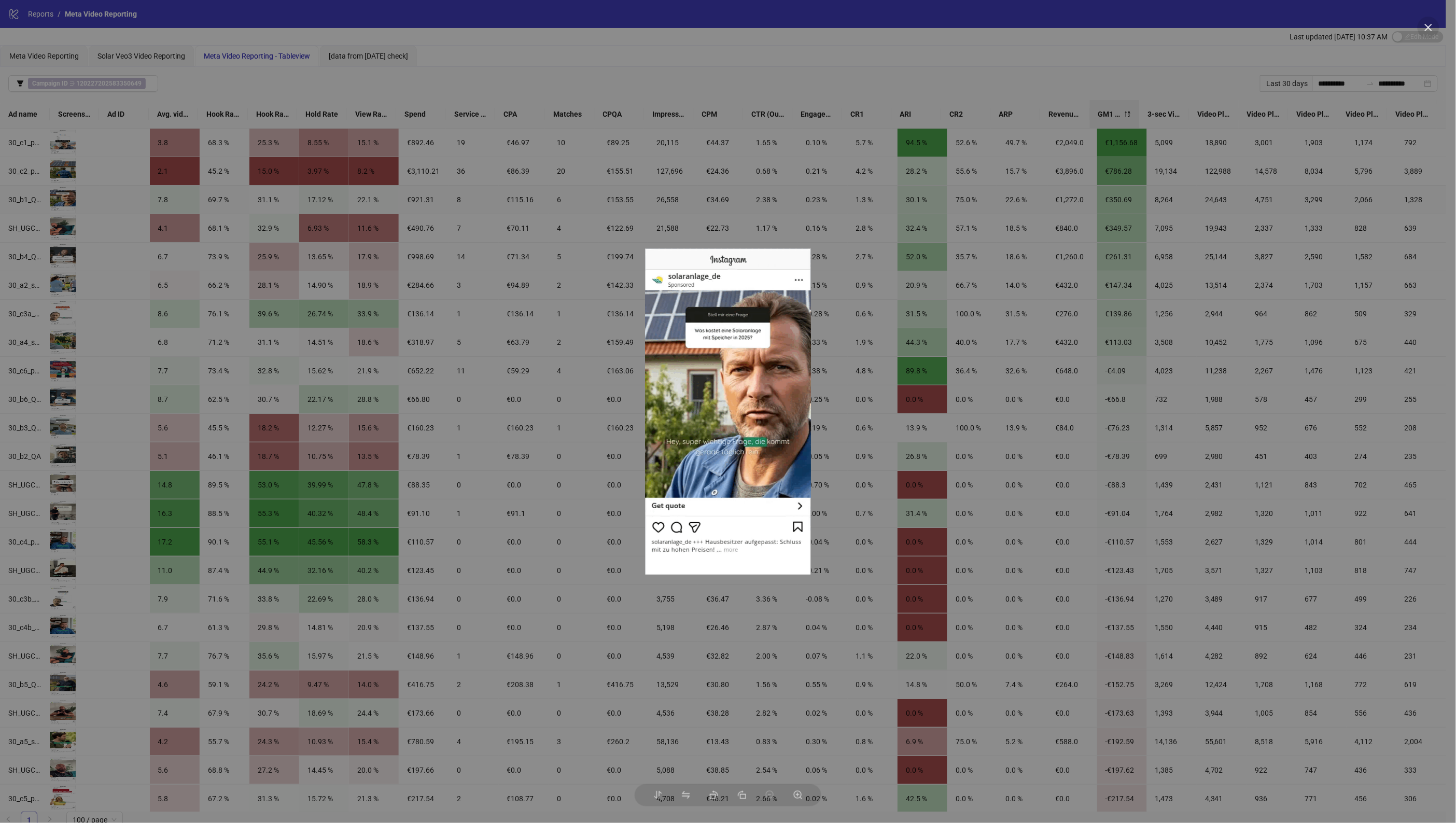
click at [62, 147] on div at bounding box center [728, 411] width 1456 height 823
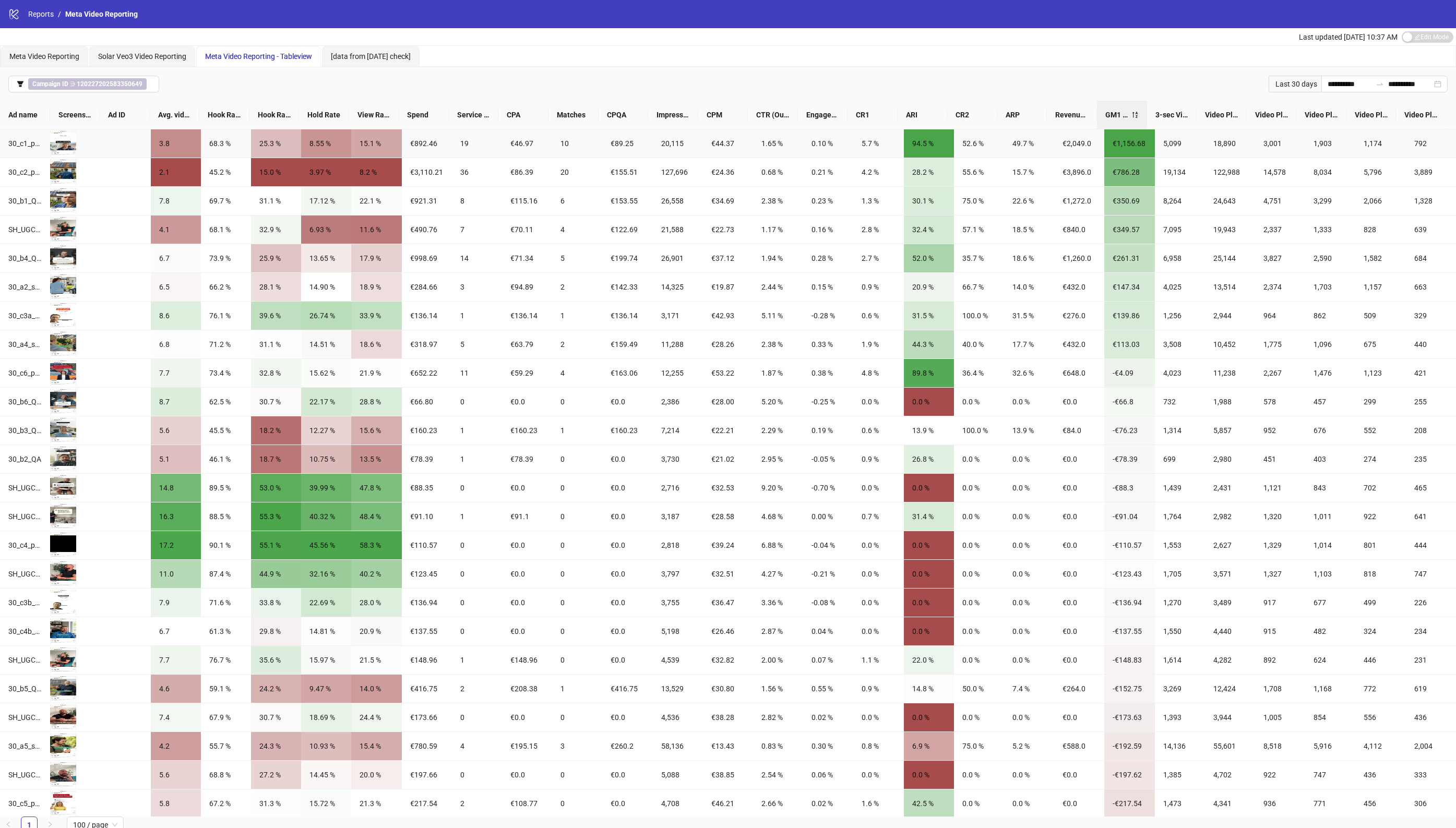
click at [63, 148] on div "Preview" at bounding box center [63, 143] width 26 height 11
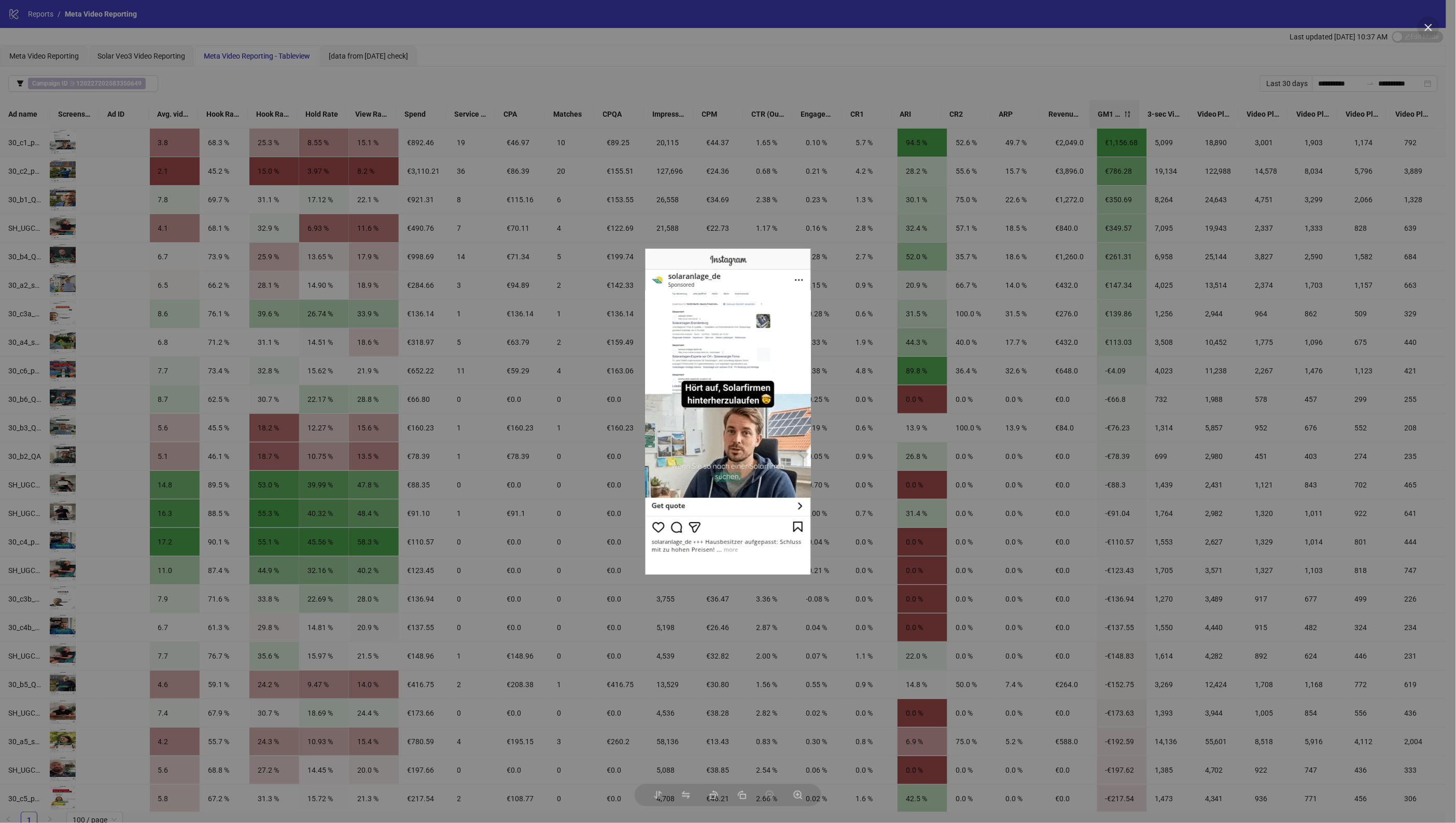
click at [218, 91] on div at bounding box center [728, 411] width 1456 height 823
